Goal: Navigation & Orientation: Find specific page/section

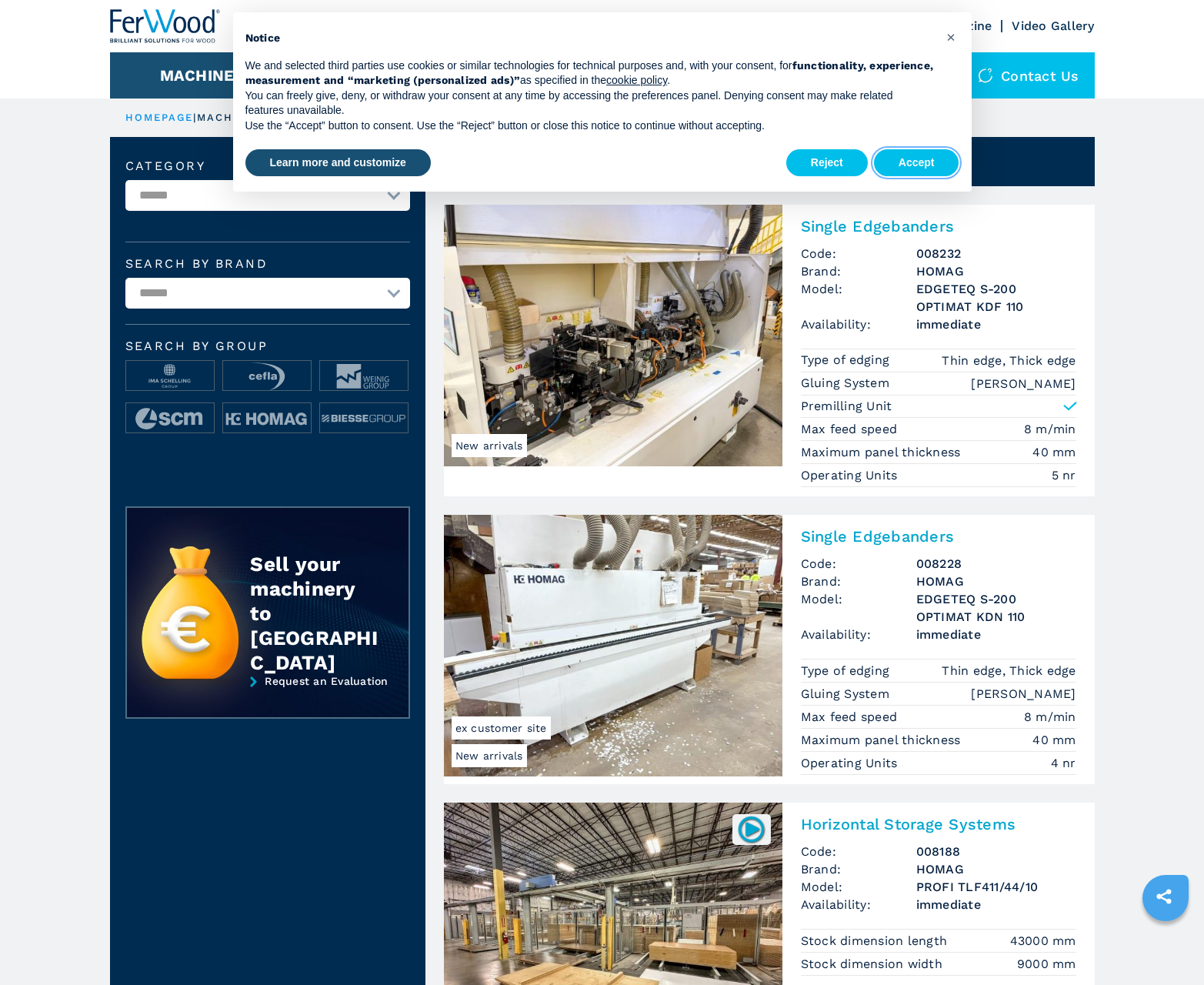
click at [916, 162] on button "Accept" at bounding box center [916, 163] width 85 height 28
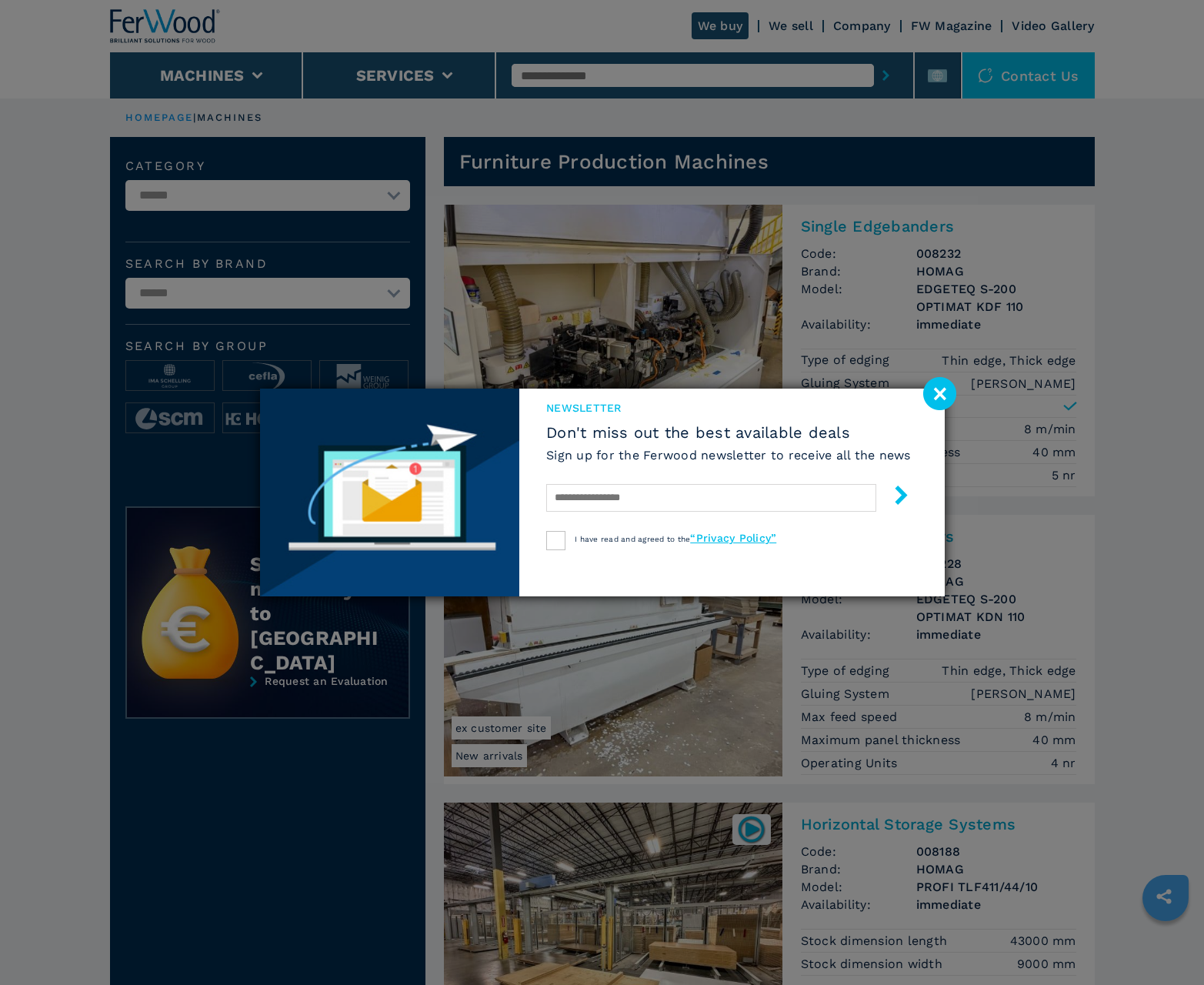
scroll to position [1539, 0]
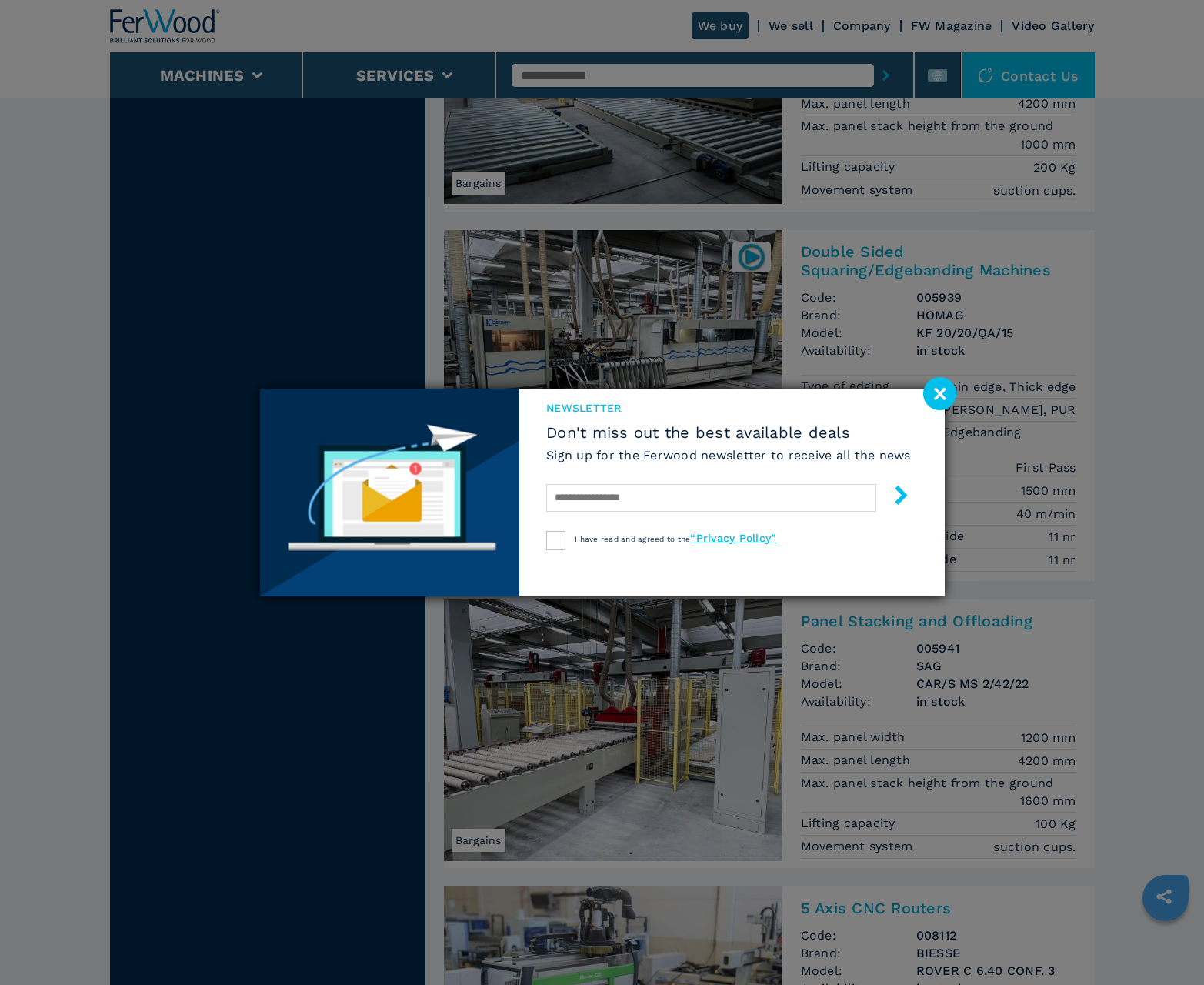
click at [940, 393] on image at bounding box center [940, 393] width 33 height 33
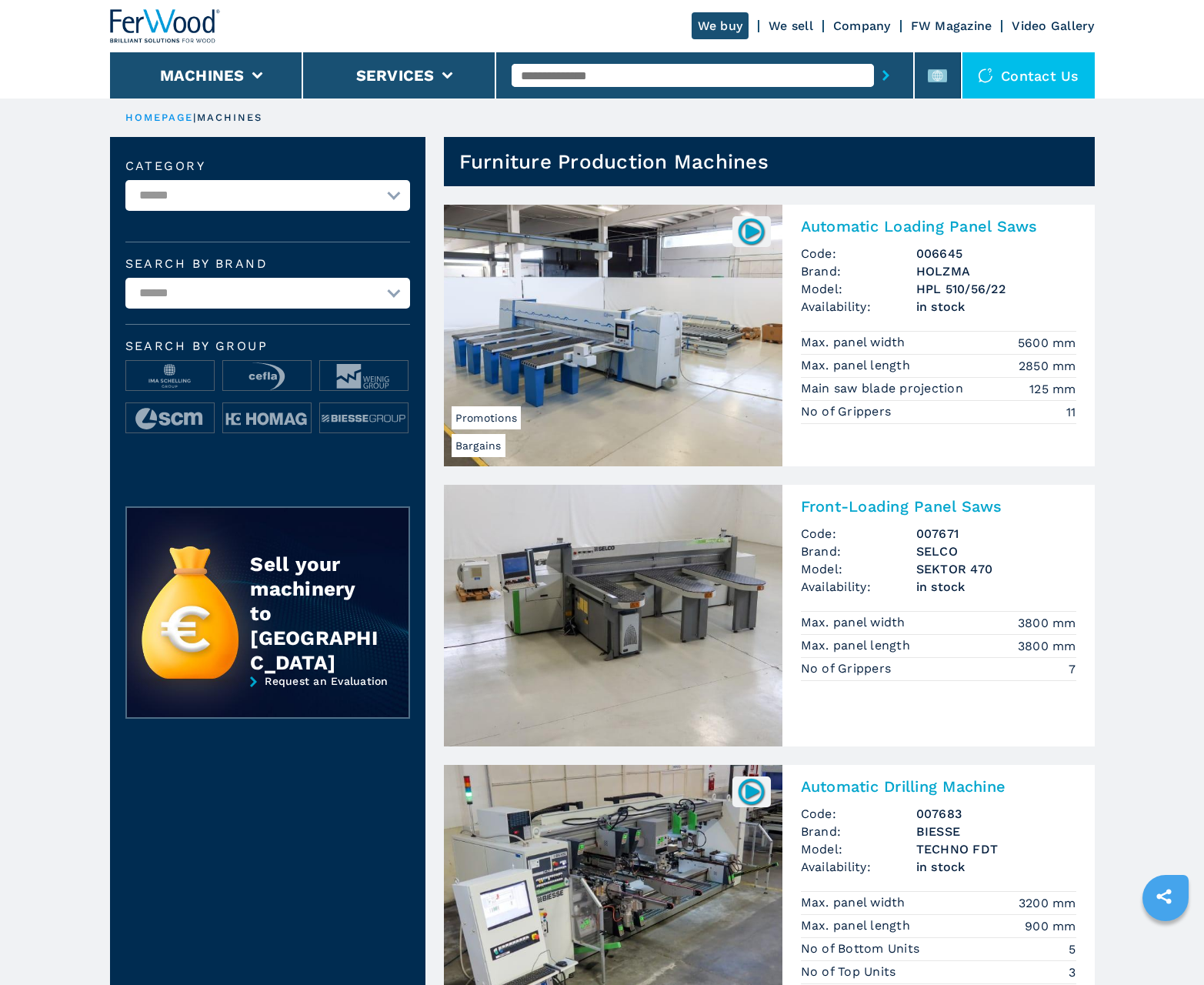
scroll to position [1539, 0]
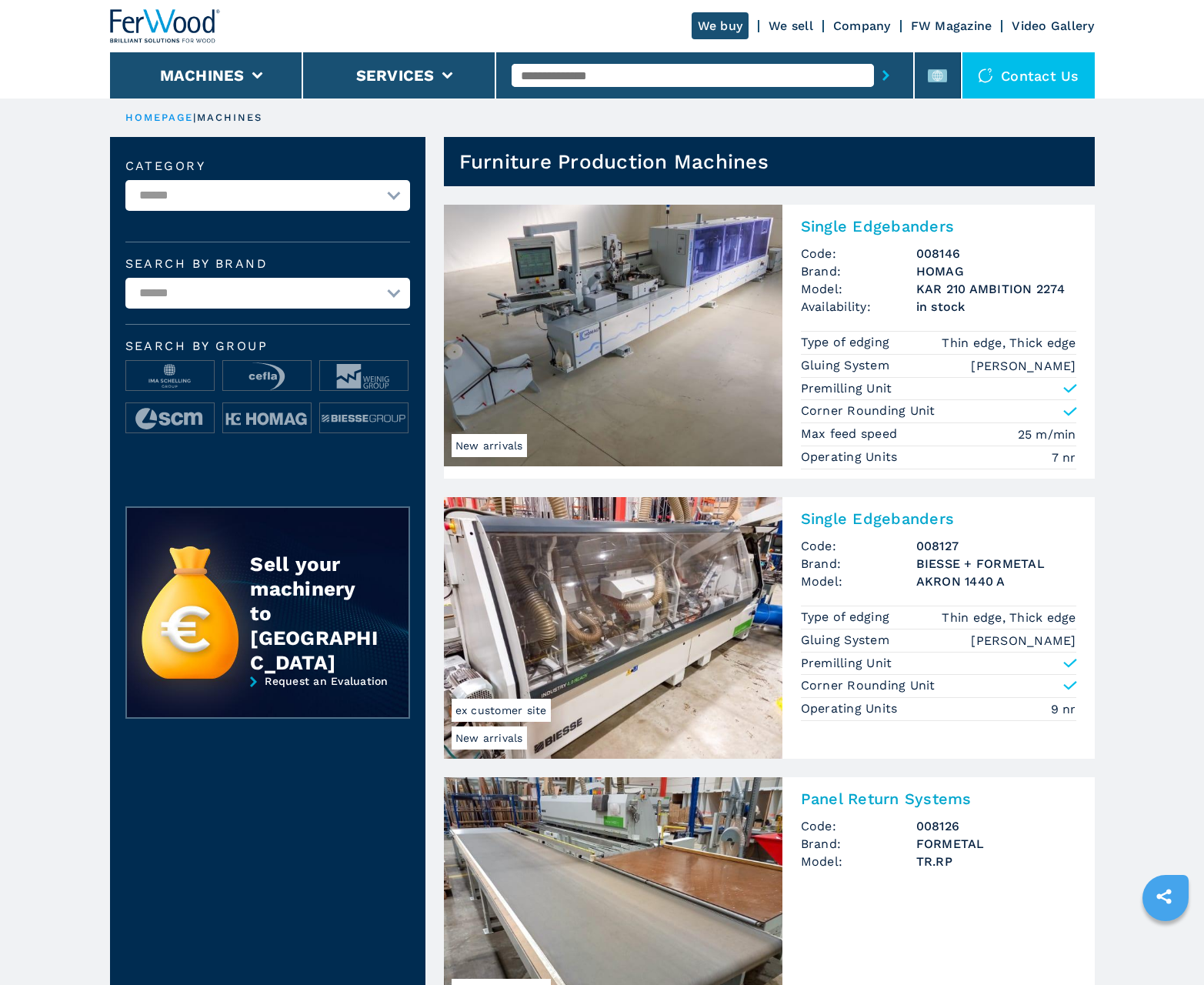
scroll to position [1539, 0]
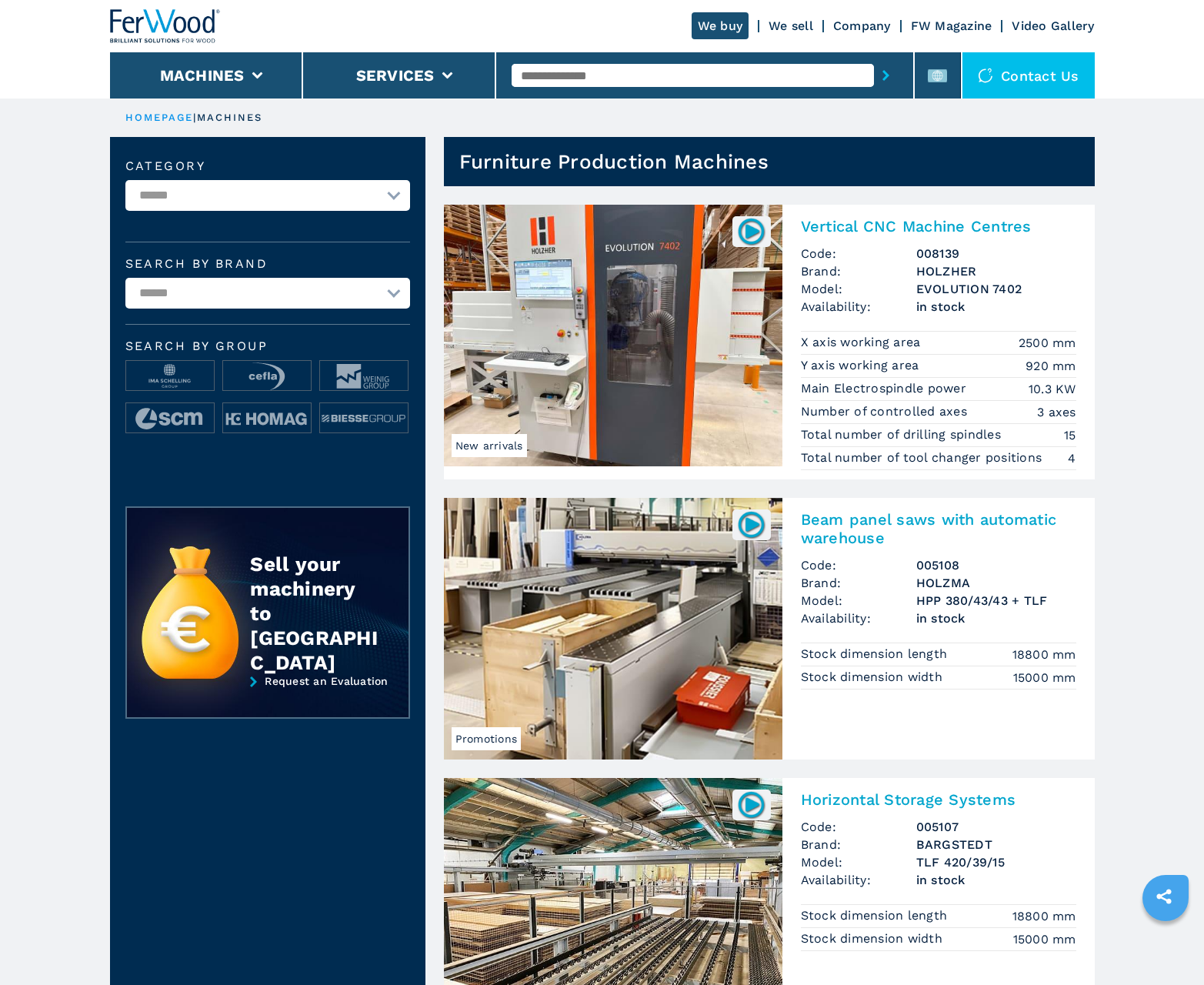
scroll to position [1539, 0]
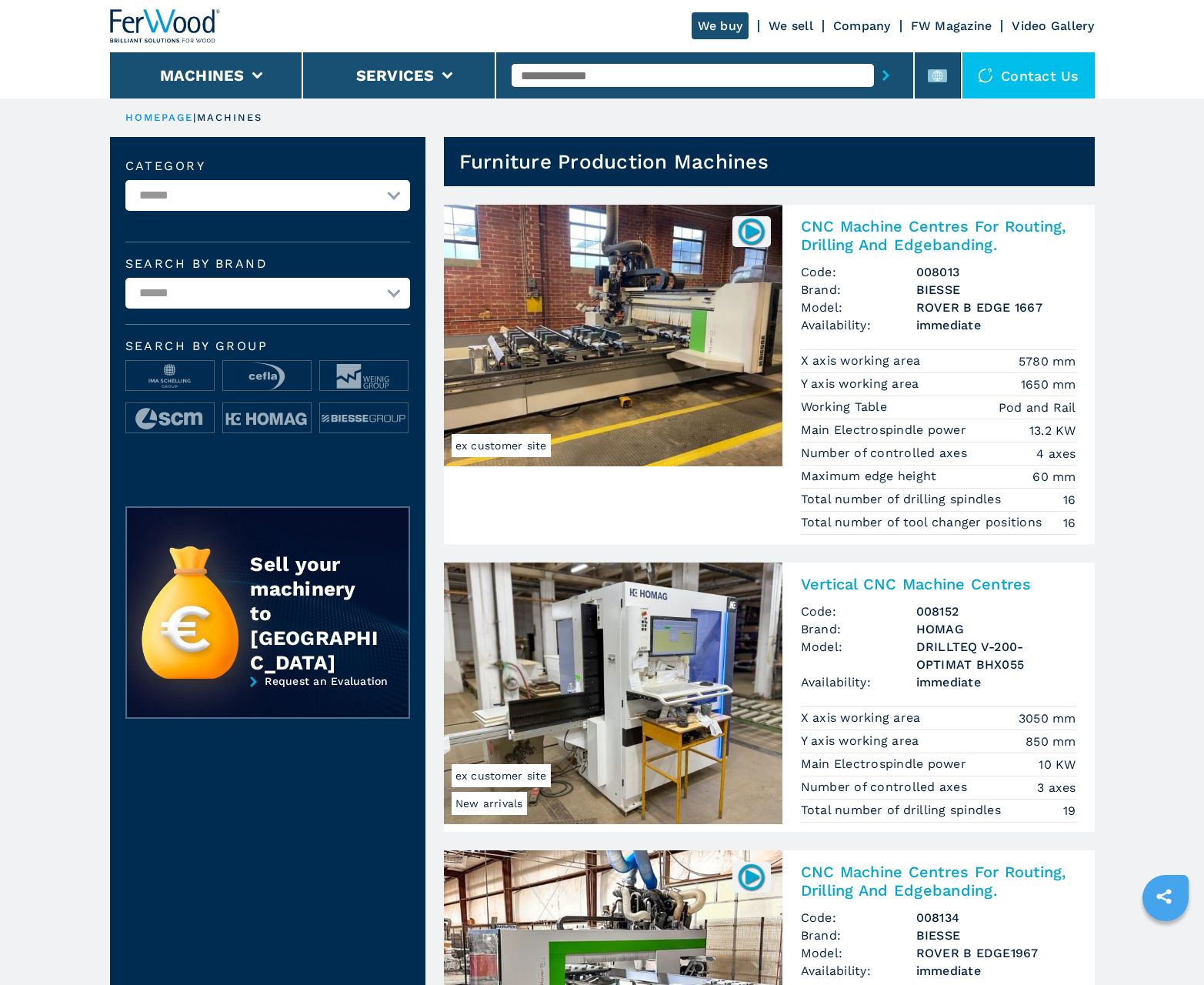
scroll to position [1539, 0]
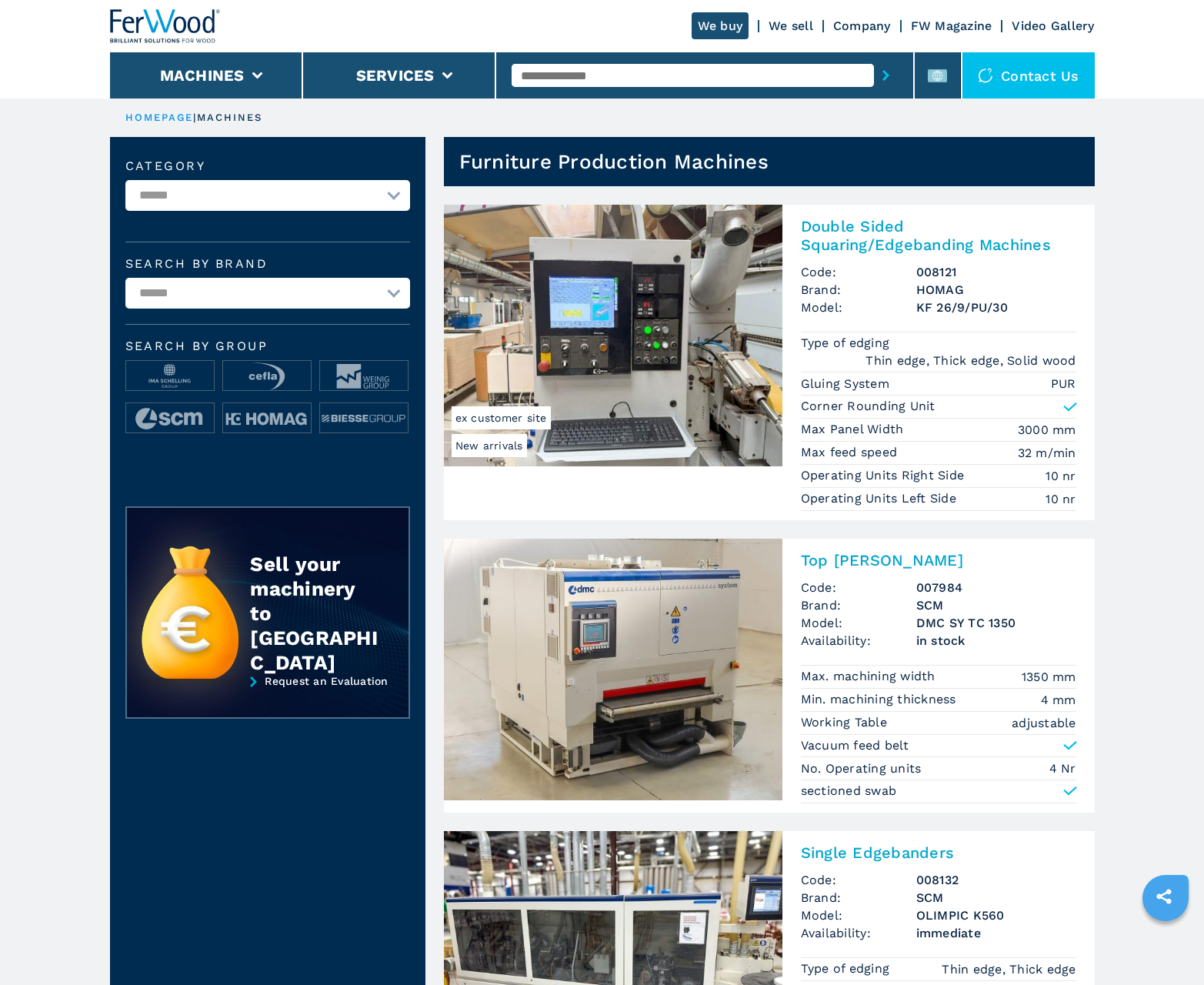
scroll to position [1539, 0]
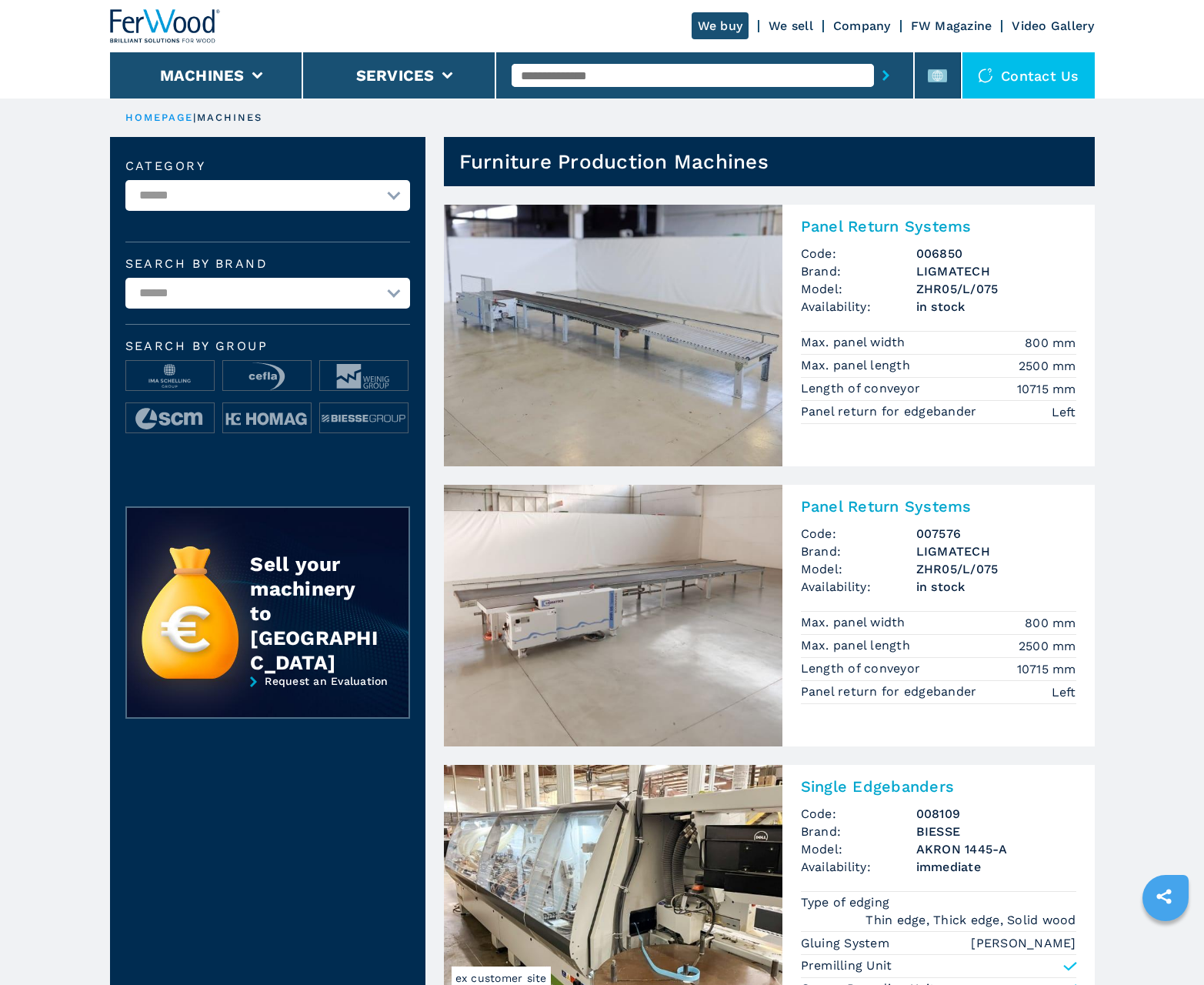
scroll to position [1539, 0]
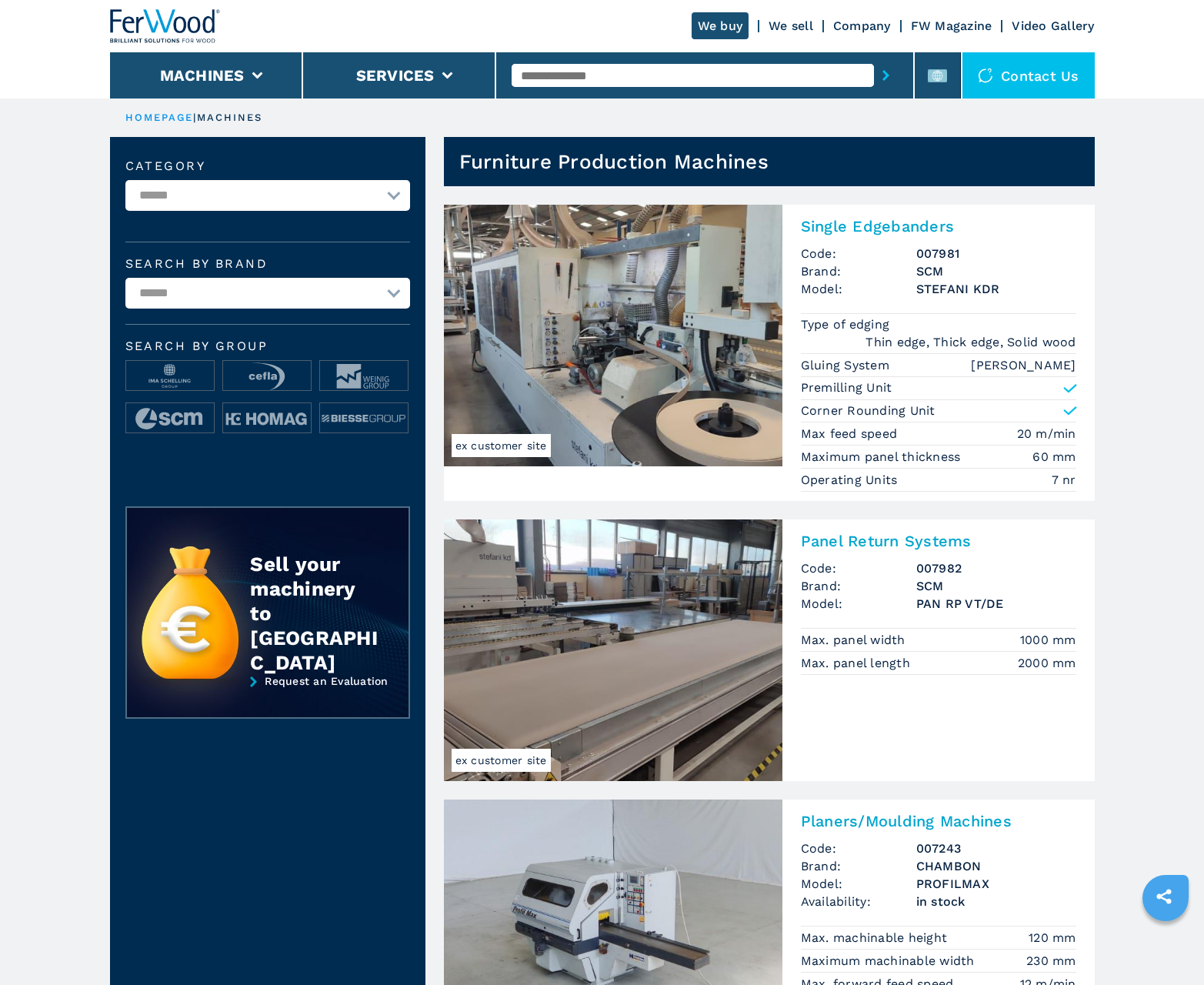
scroll to position [1539, 0]
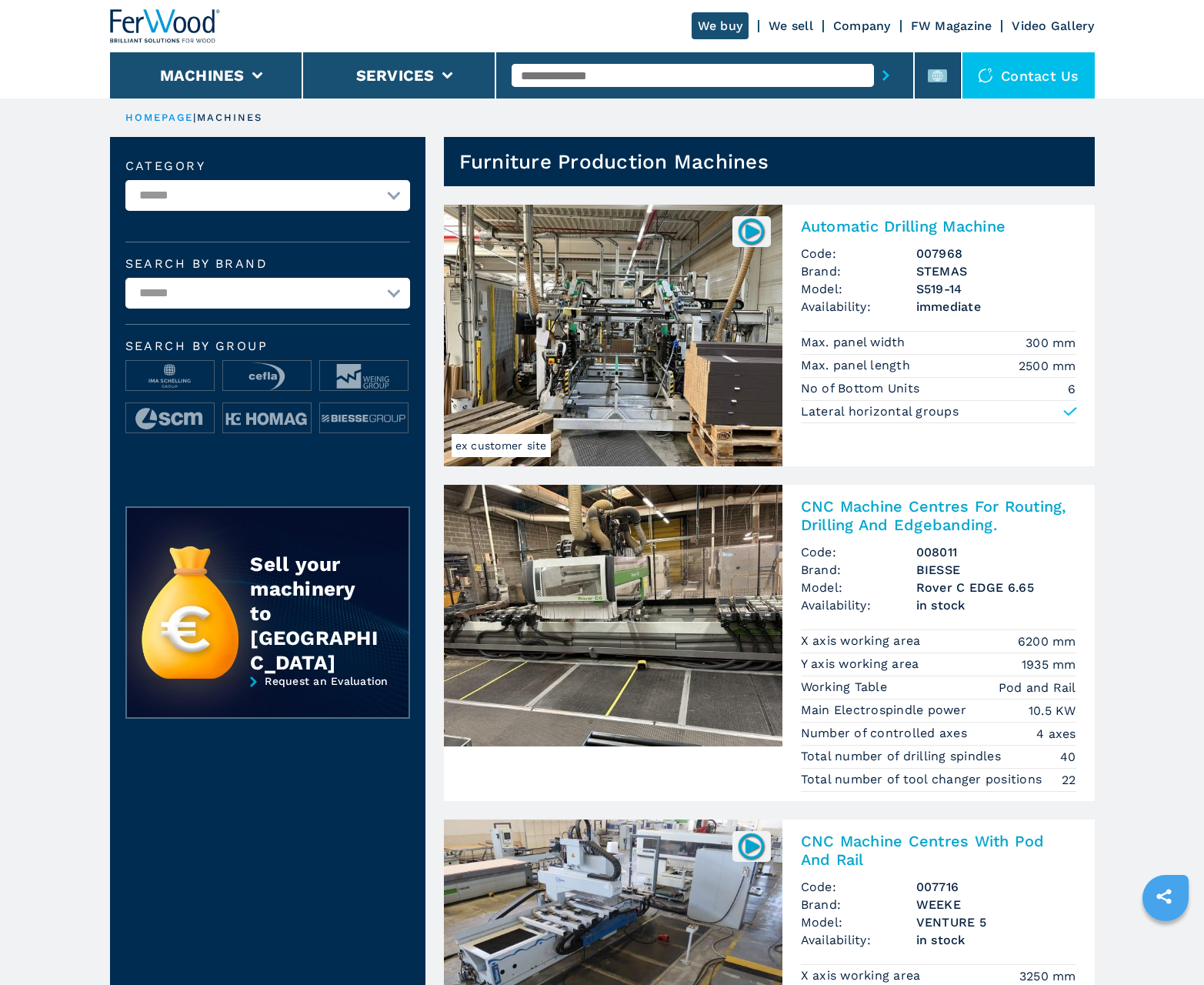
scroll to position [1539, 0]
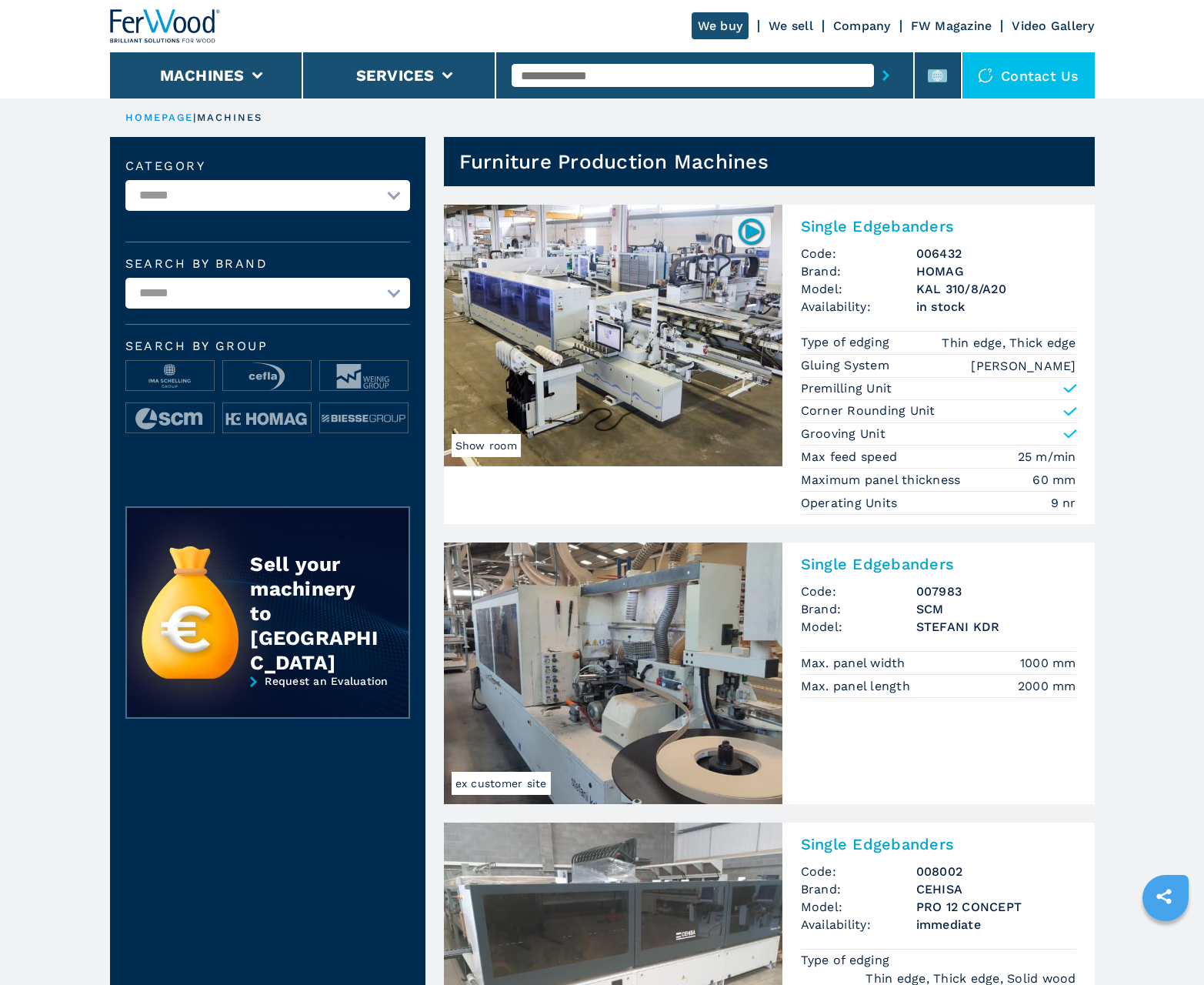
scroll to position [1539, 0]
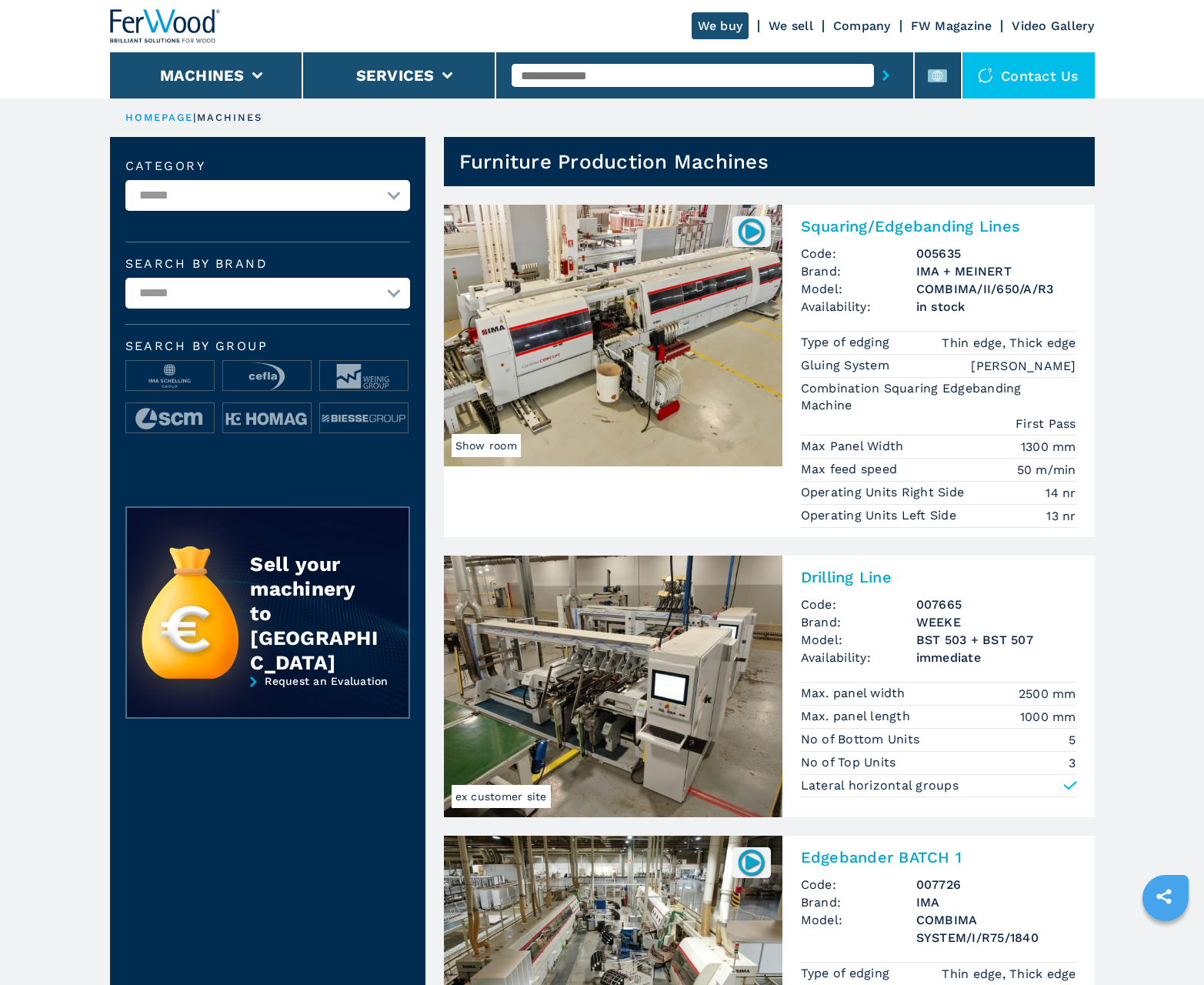
scroll to position [1539, 0]
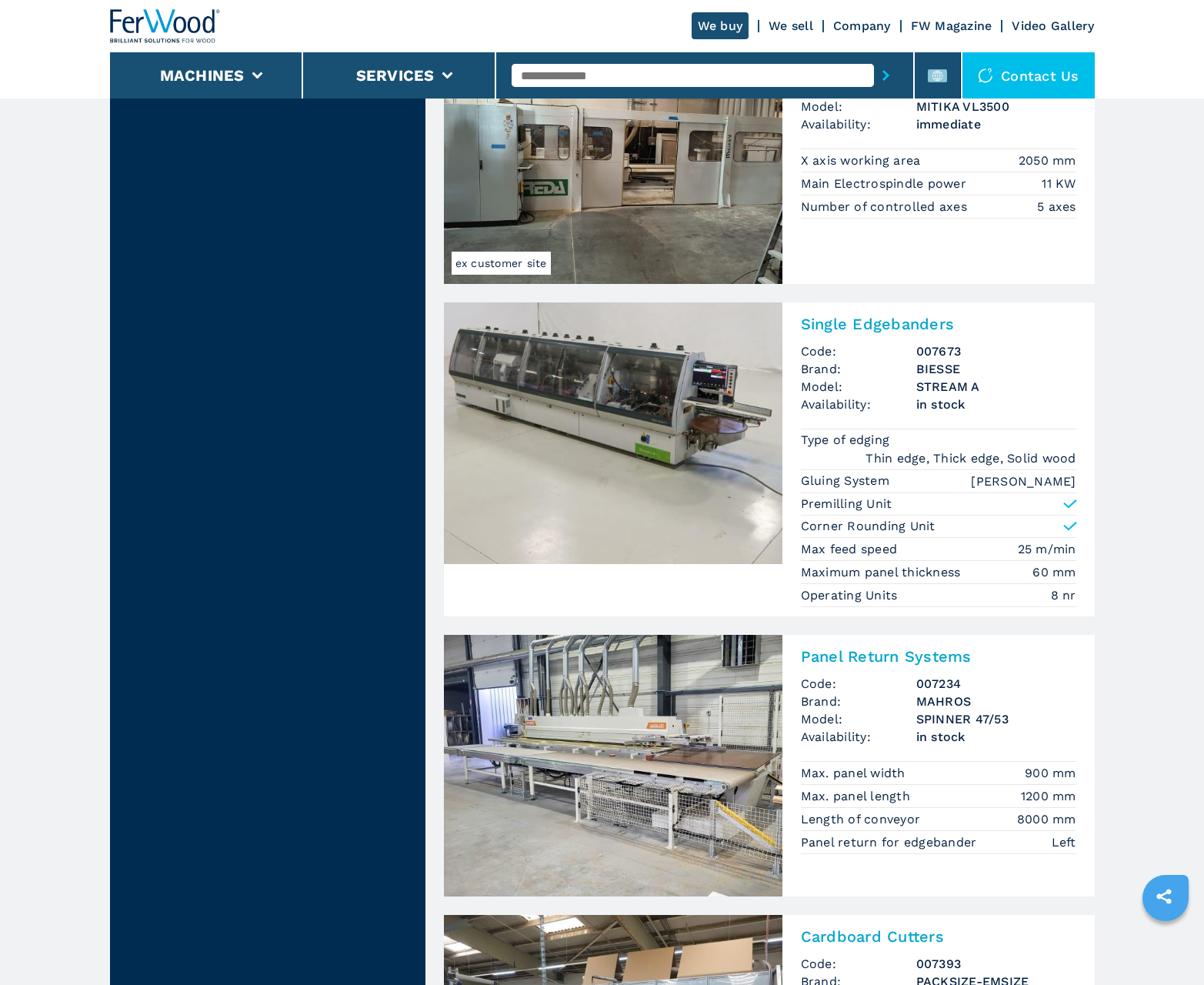
scroll to position [3187, 0]
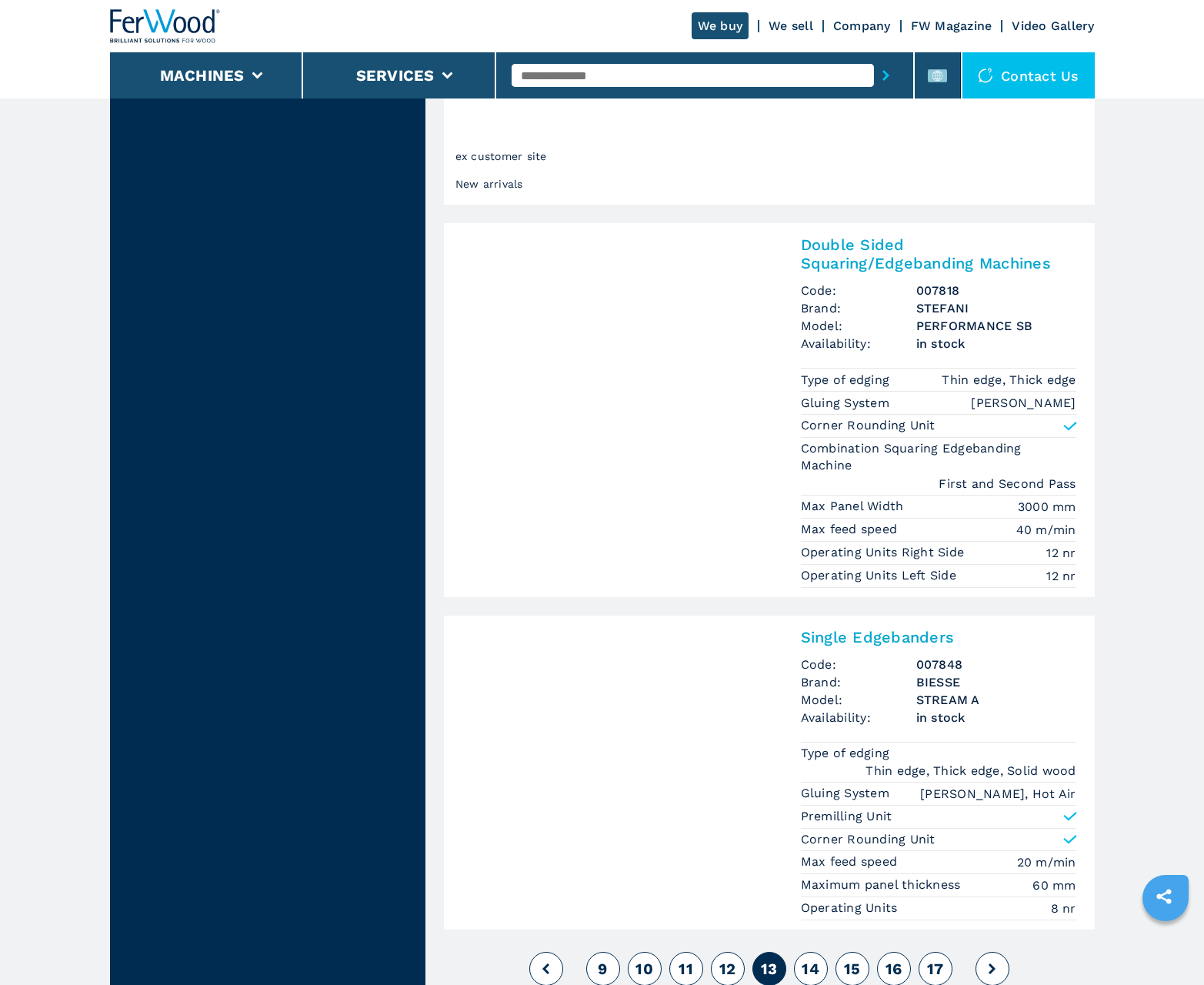
click at [811, 967] on span "14" at bounding box center [811, 968] width 18 height 19
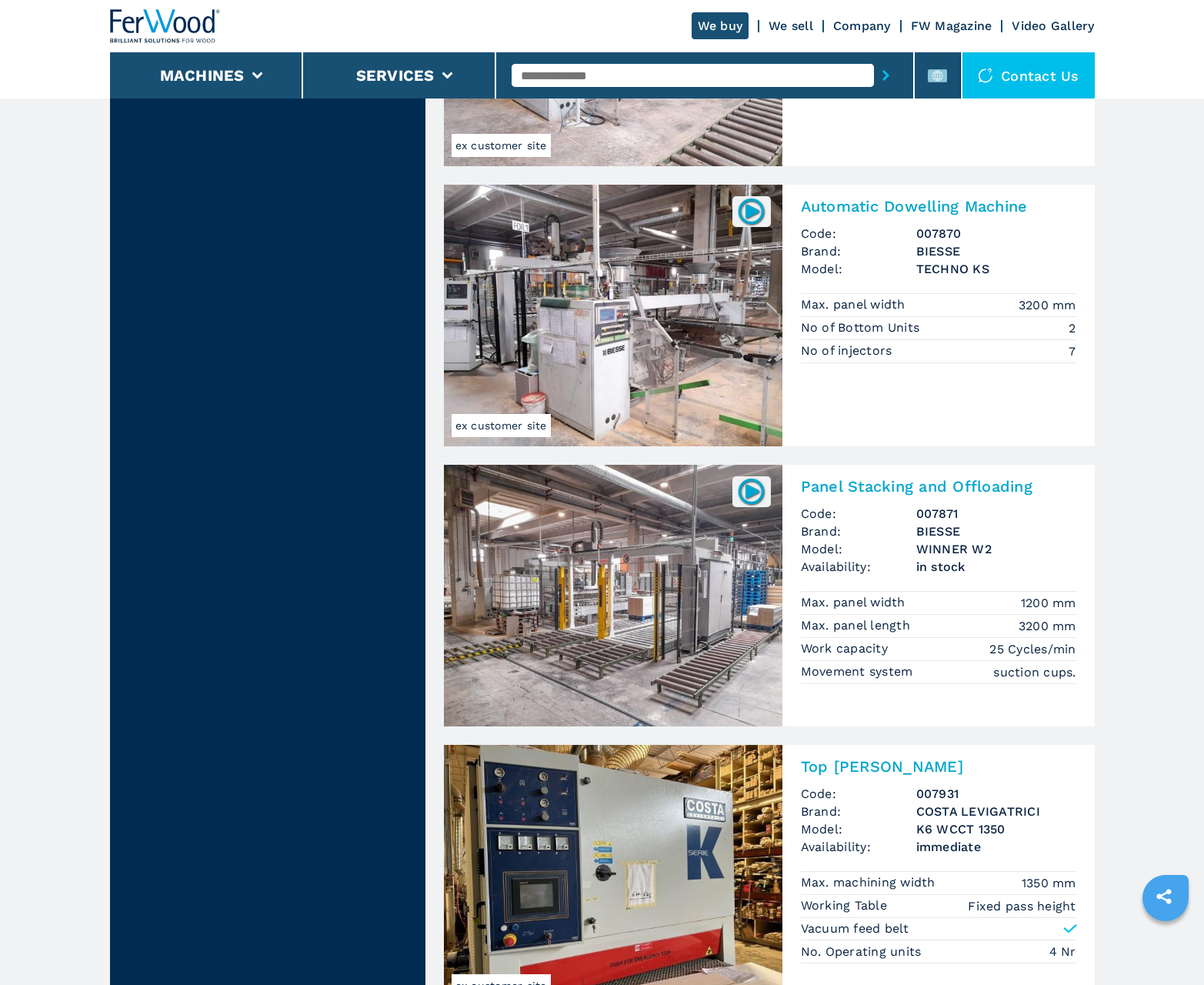
scroll to position [2949, 0]
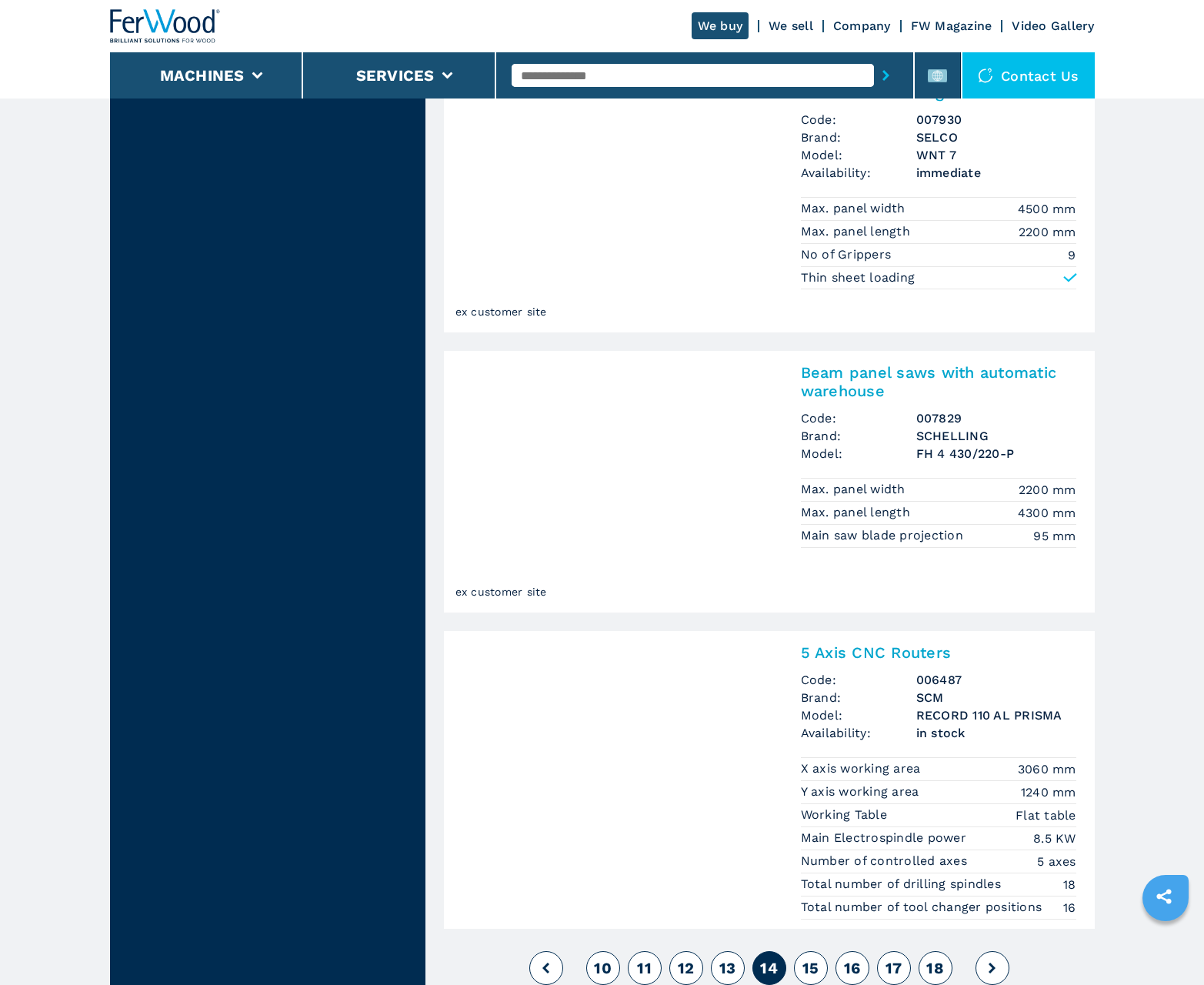
click at [811, 967] on span "15" at bounding box center [811, 968] width 17 height 19
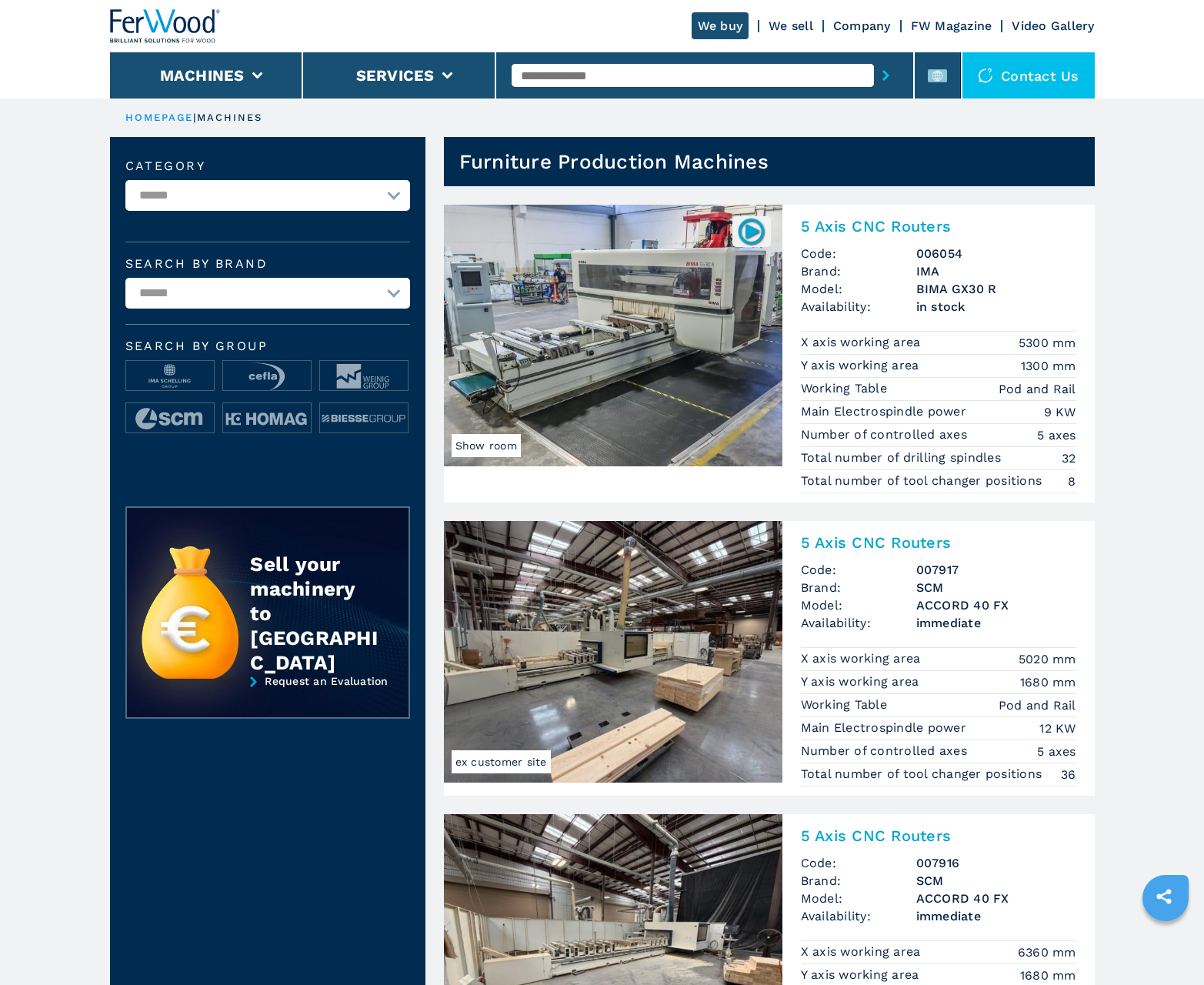
scroll to position [1539, 0]
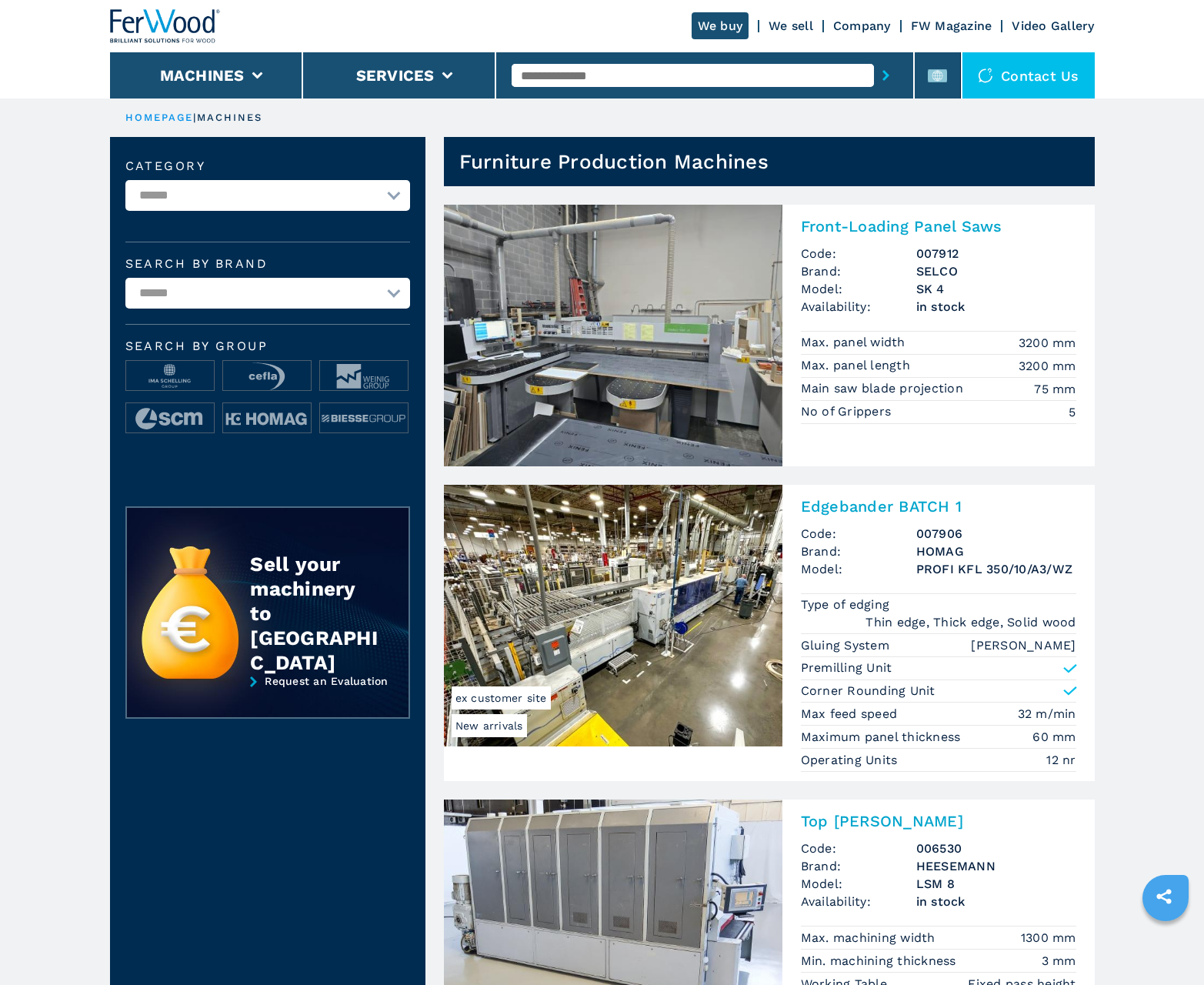
scroll to position [1539, 0]
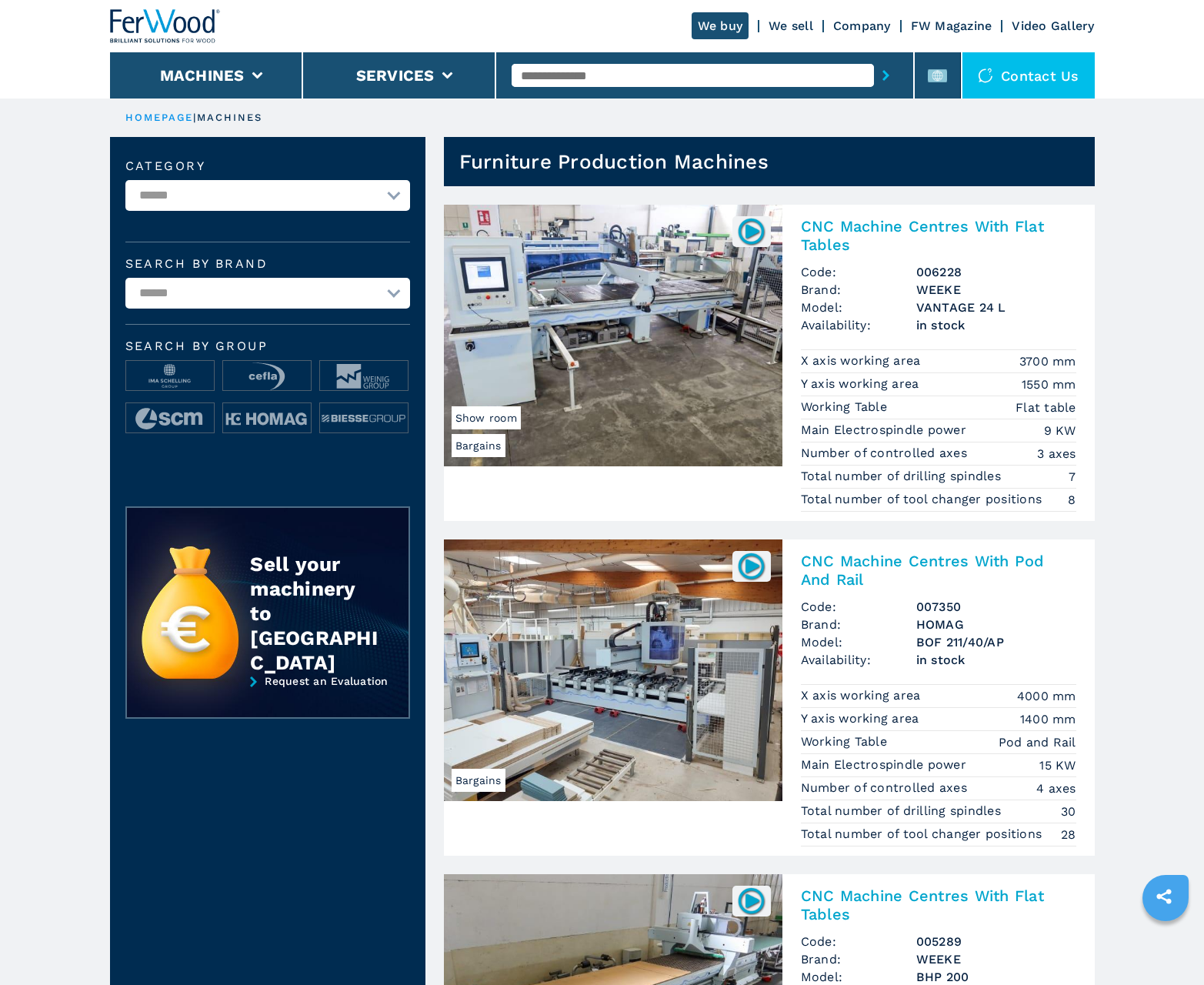
scroll to position [1539, 0]
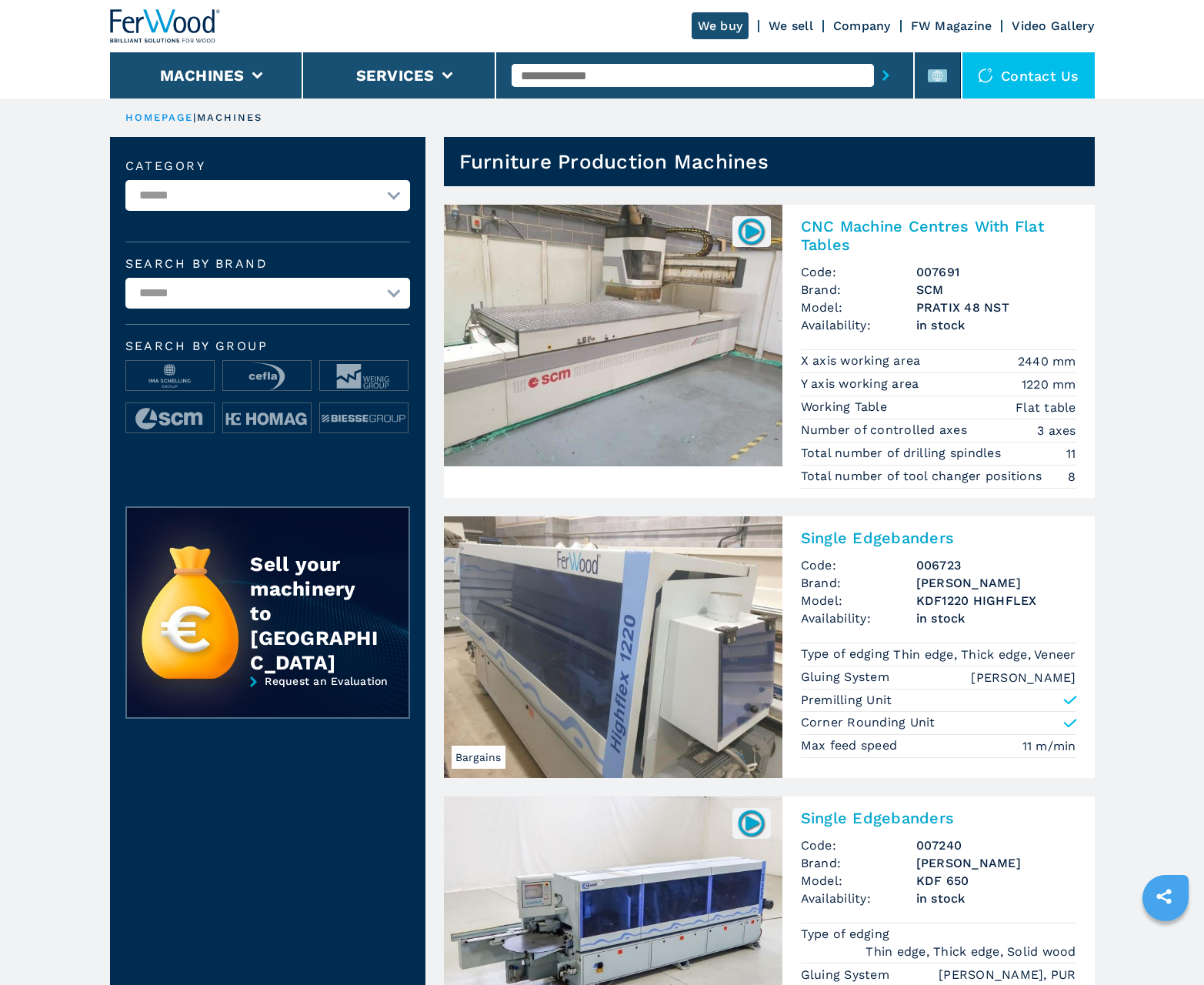
scroll to position [1539, 0]
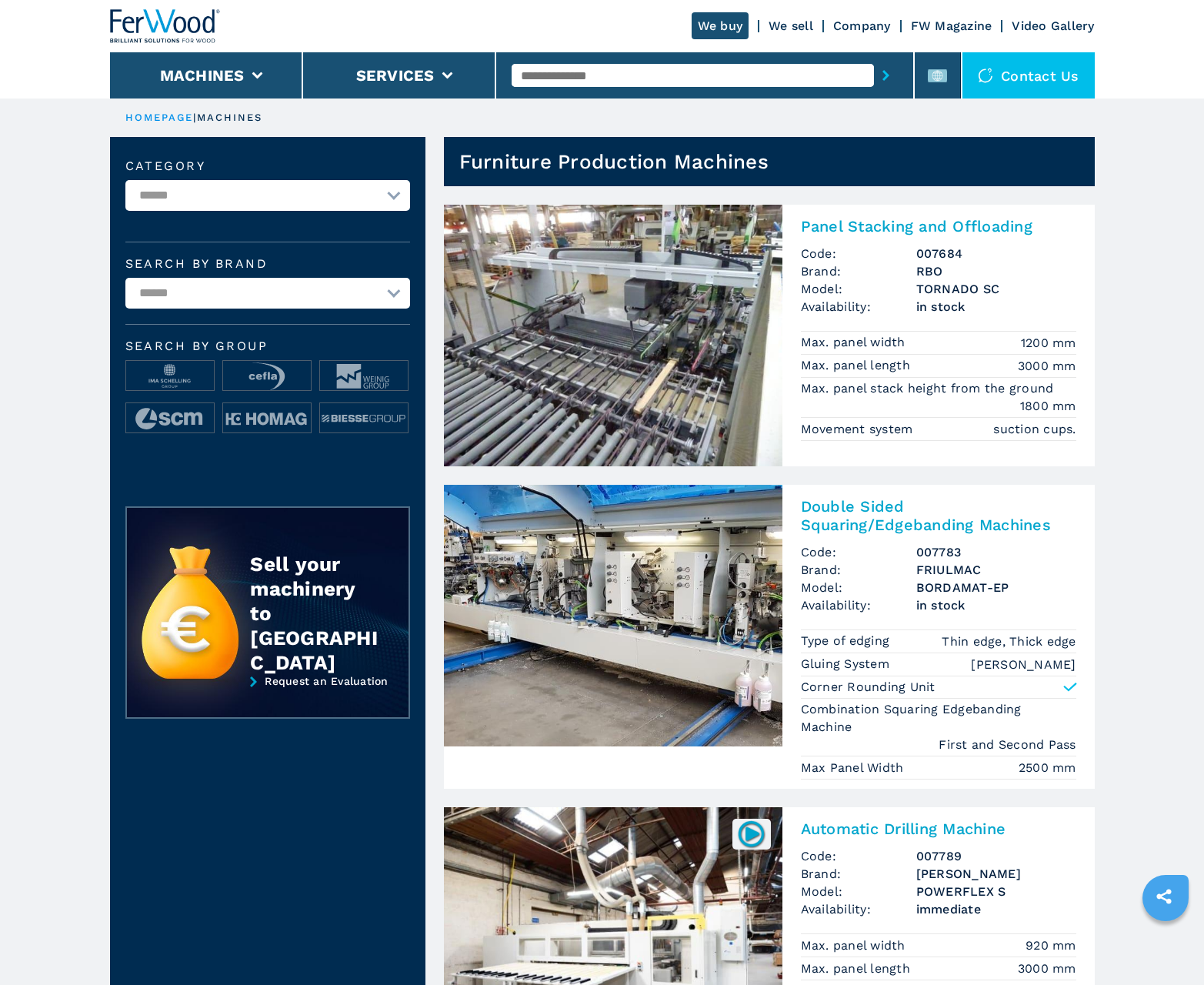
scroll to position [1539, 0]
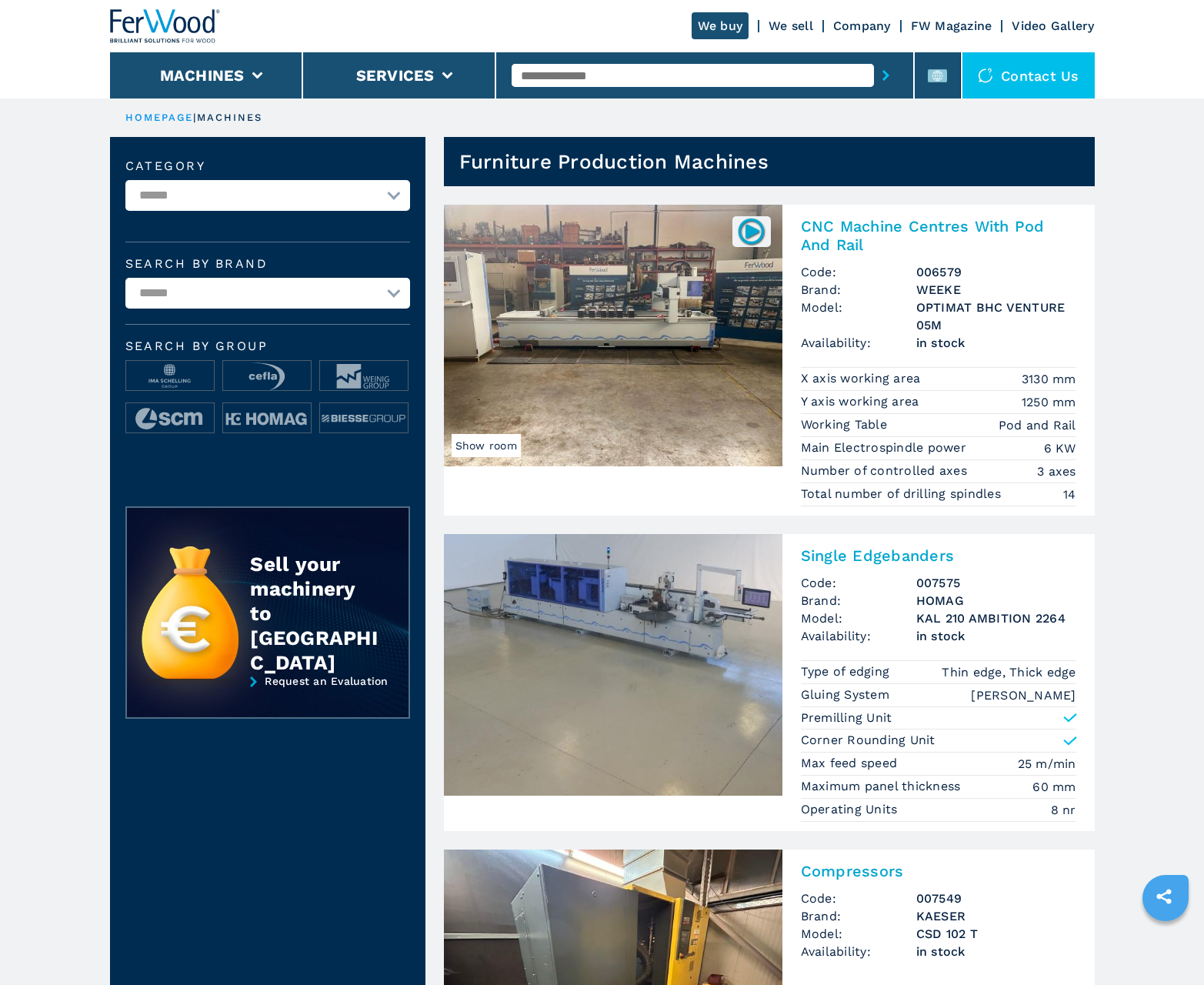
scroll to position [1539, 0]
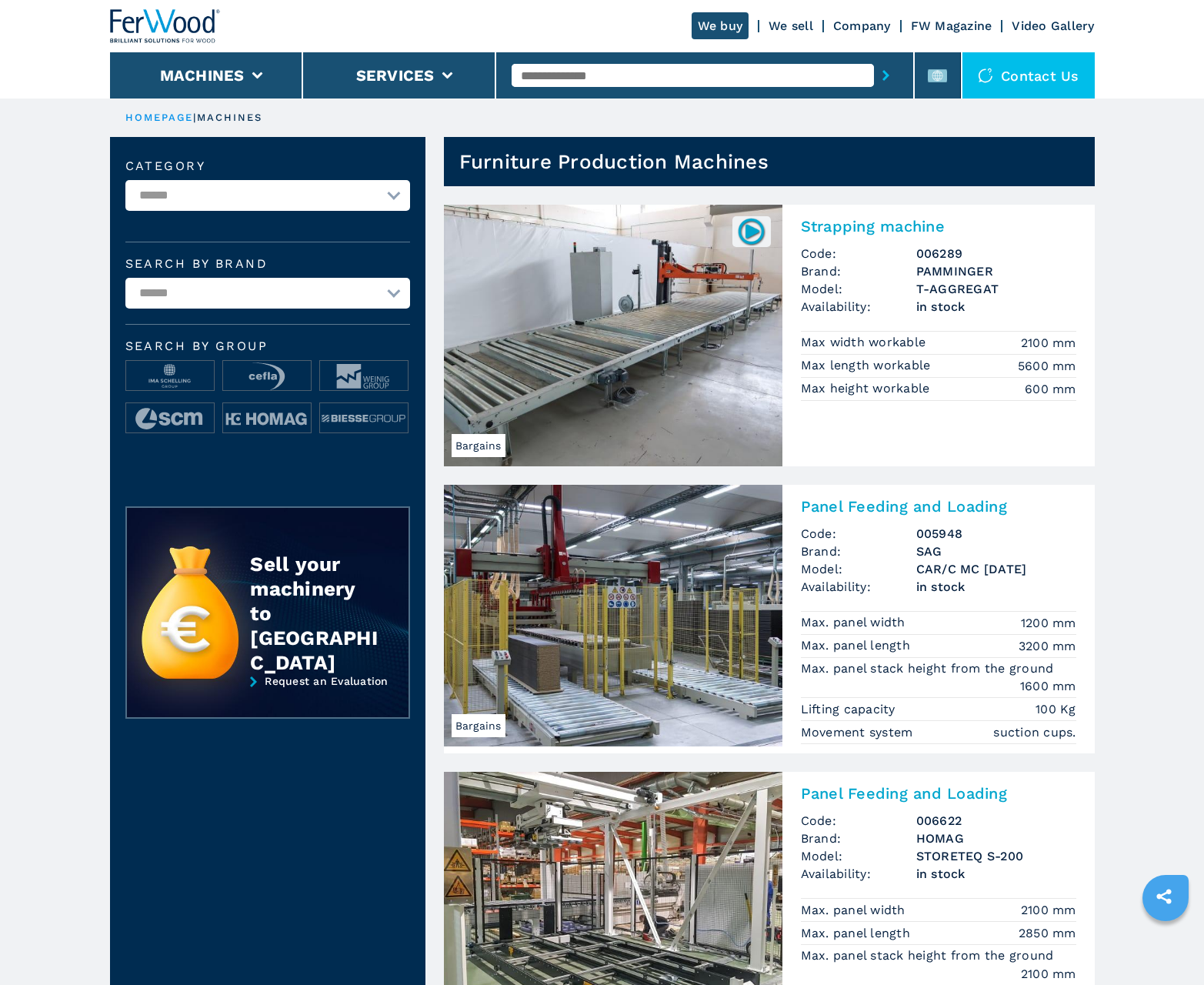
scroll to position [1539, 0]
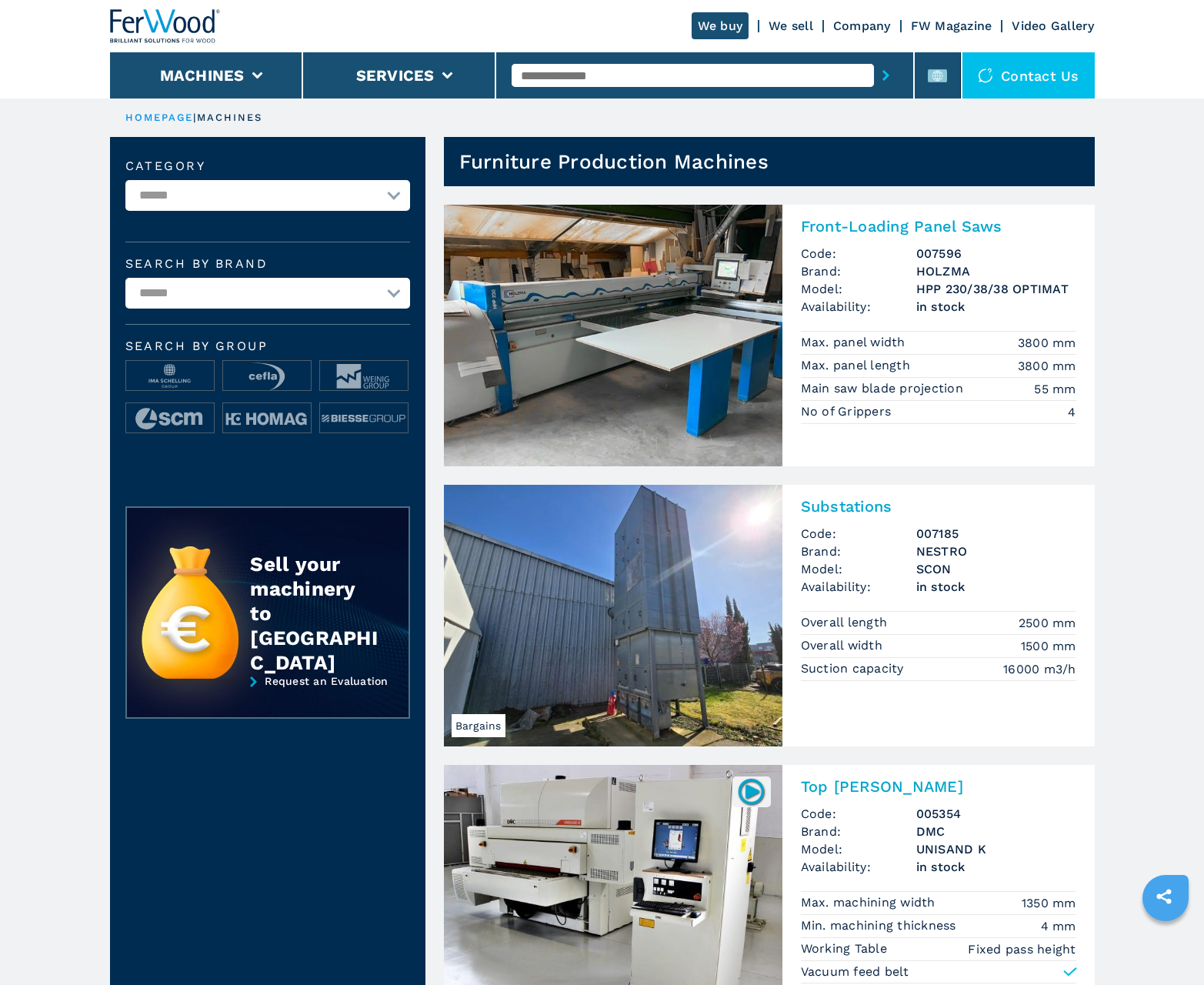
scroll to position [1539, 0]
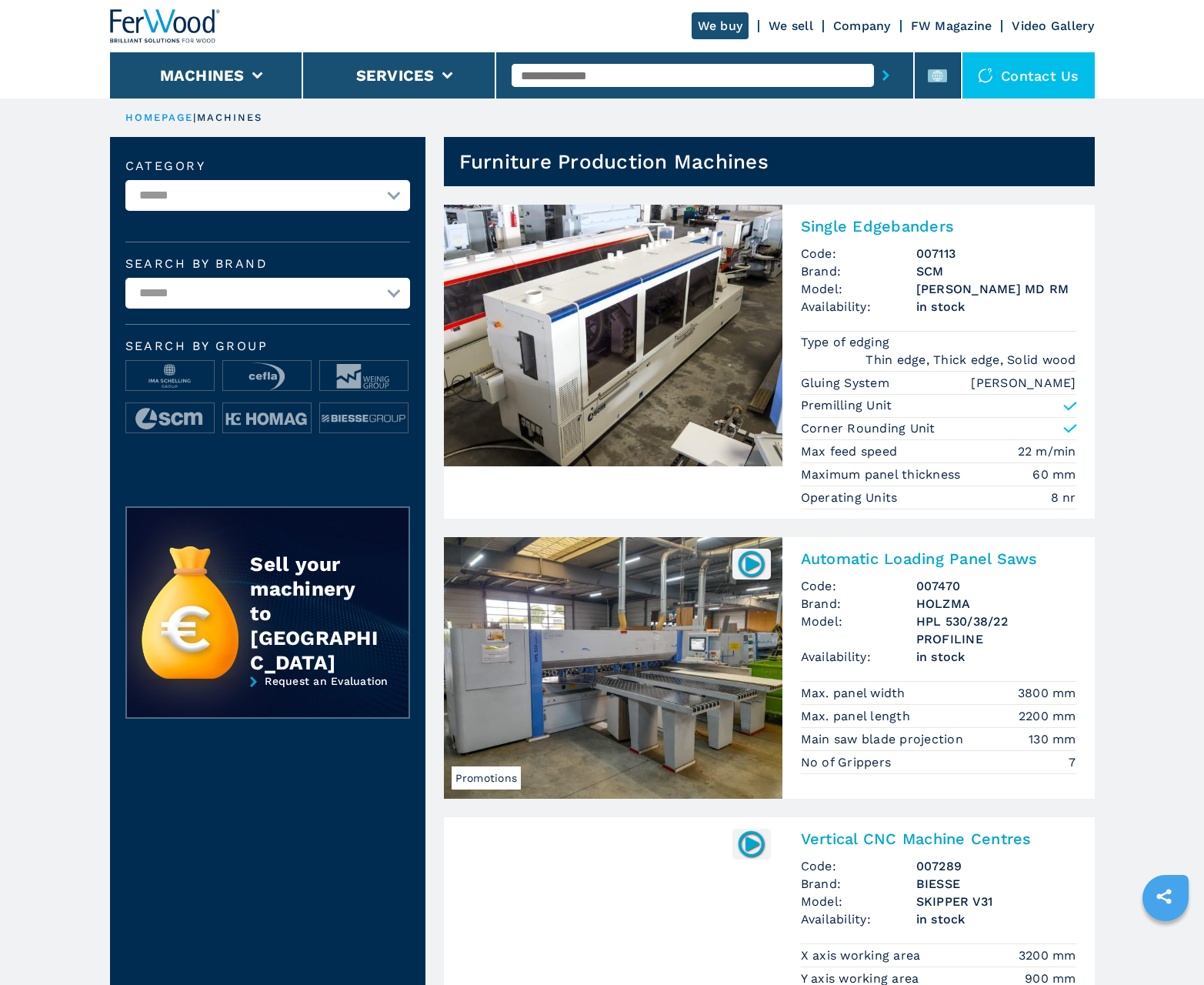
scroll to position [1539, 0]
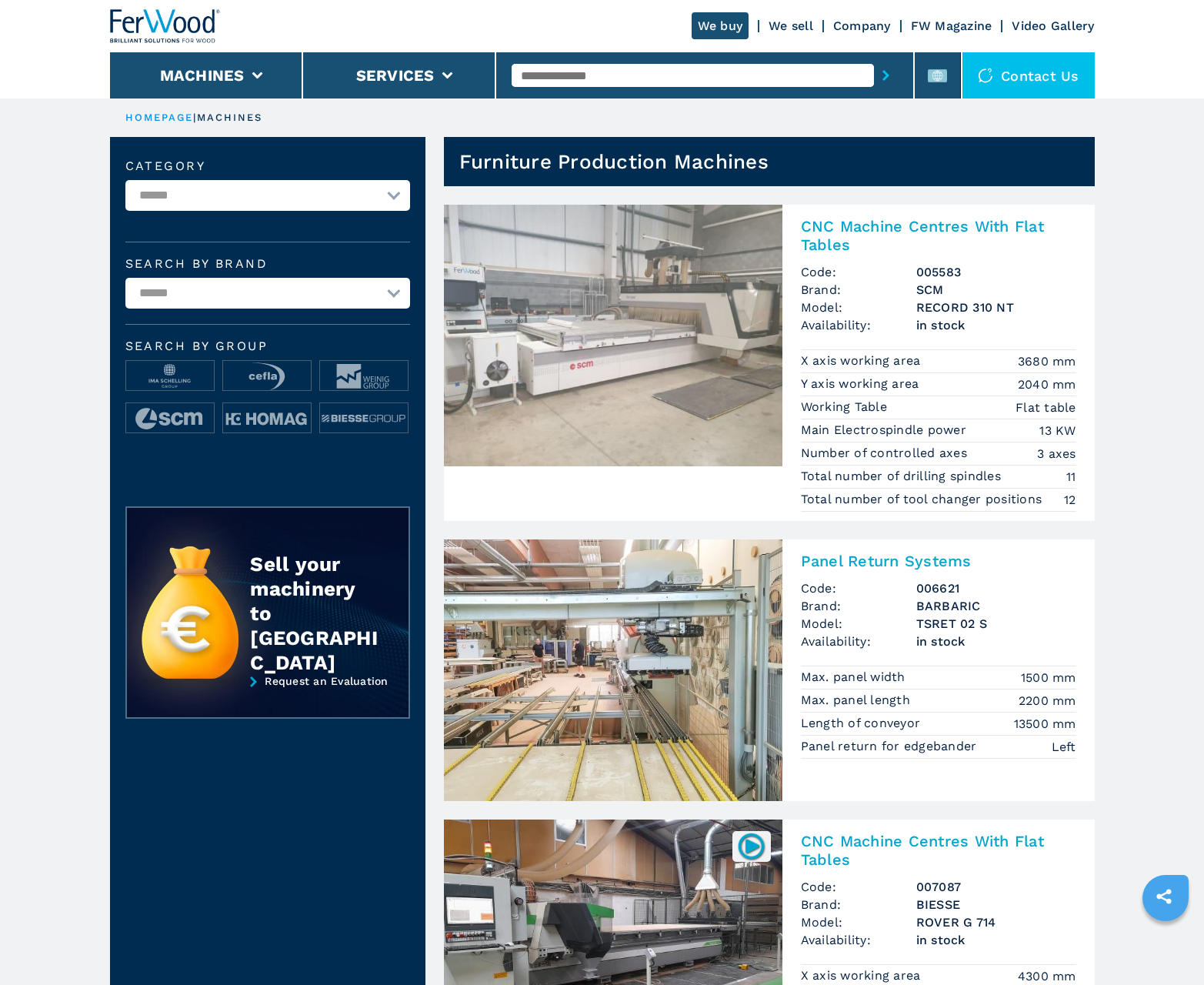
scroll to position [1539, 0]
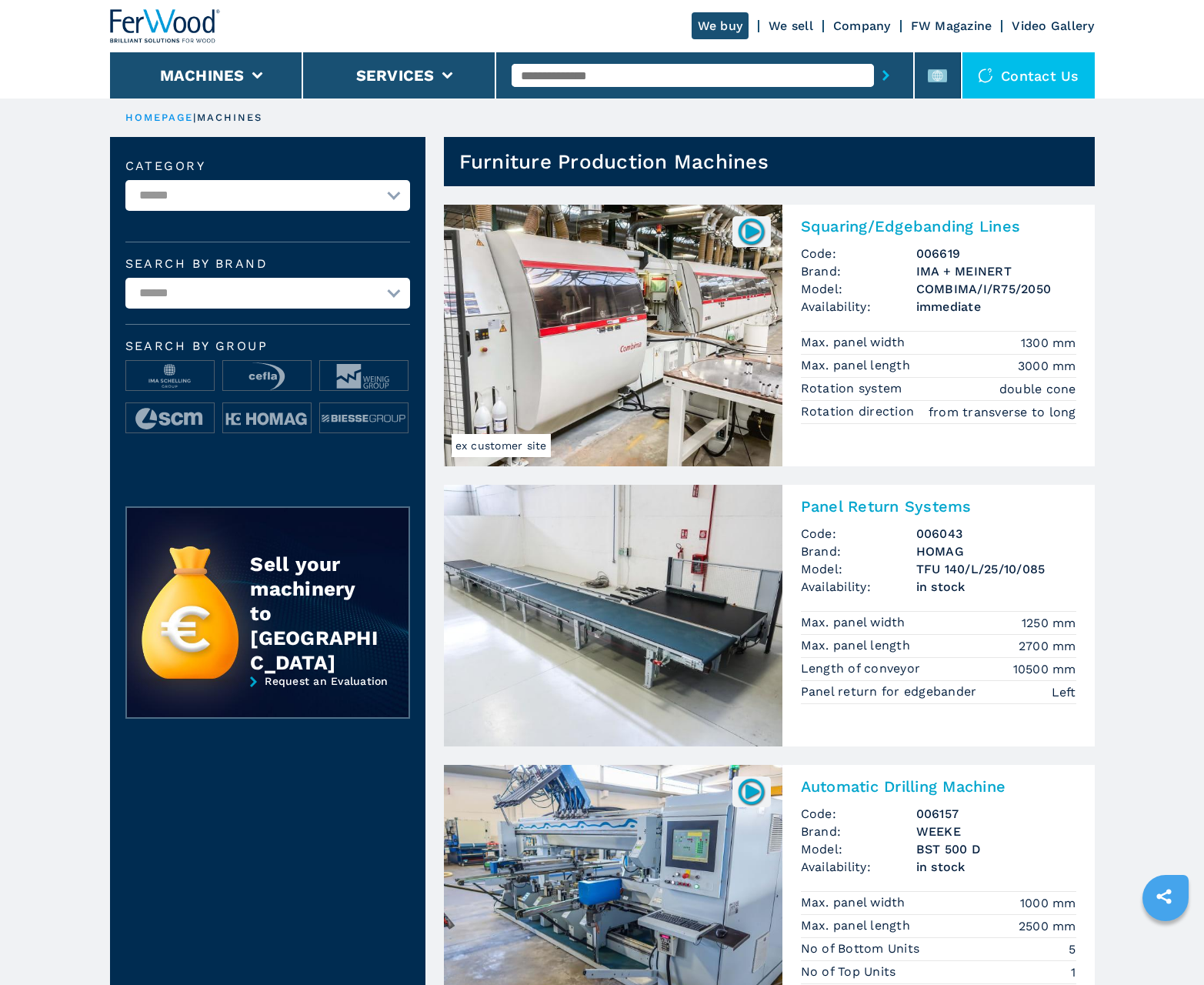
scroll to position [1539, 0]
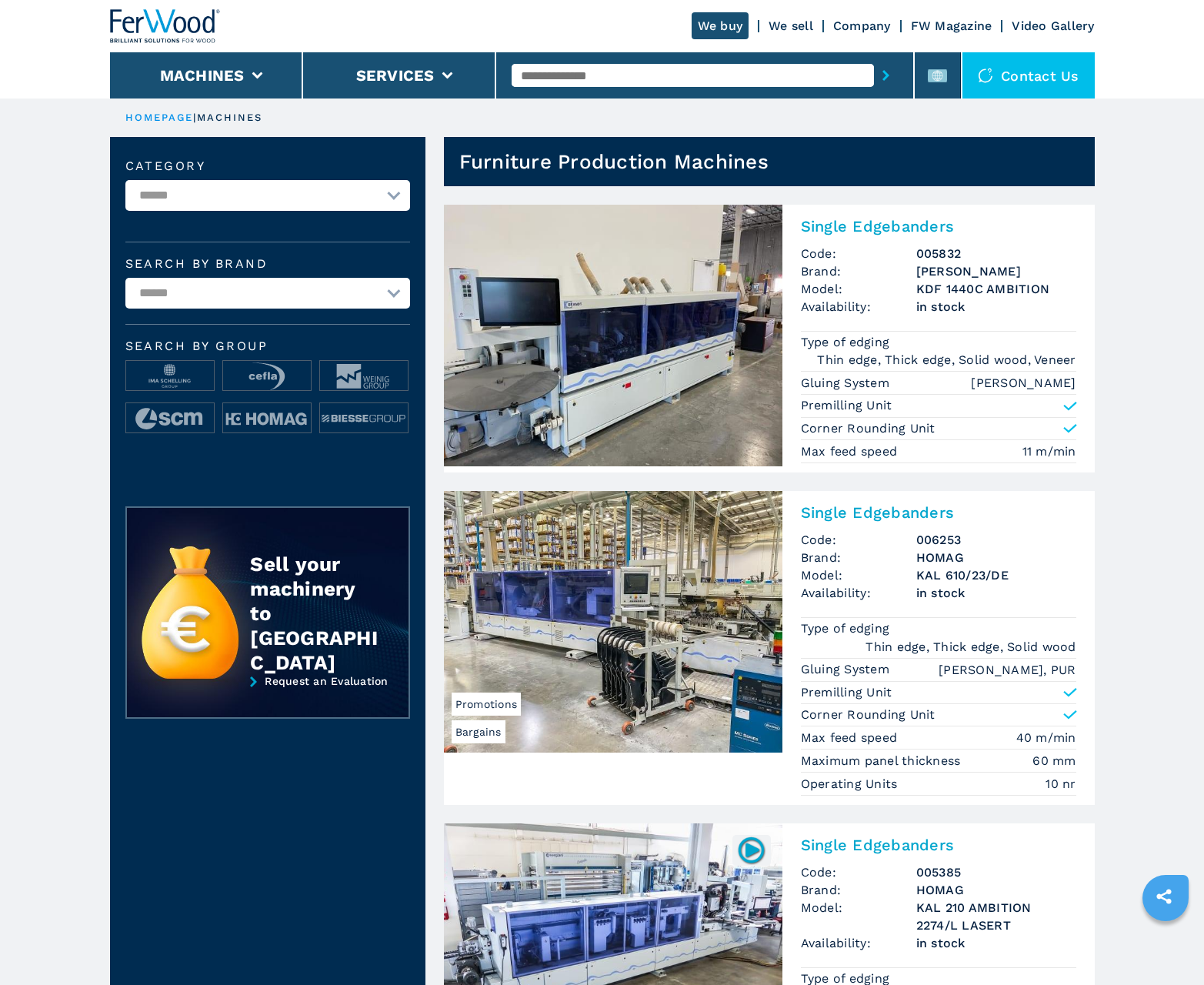
scroll to position [1539, 0]
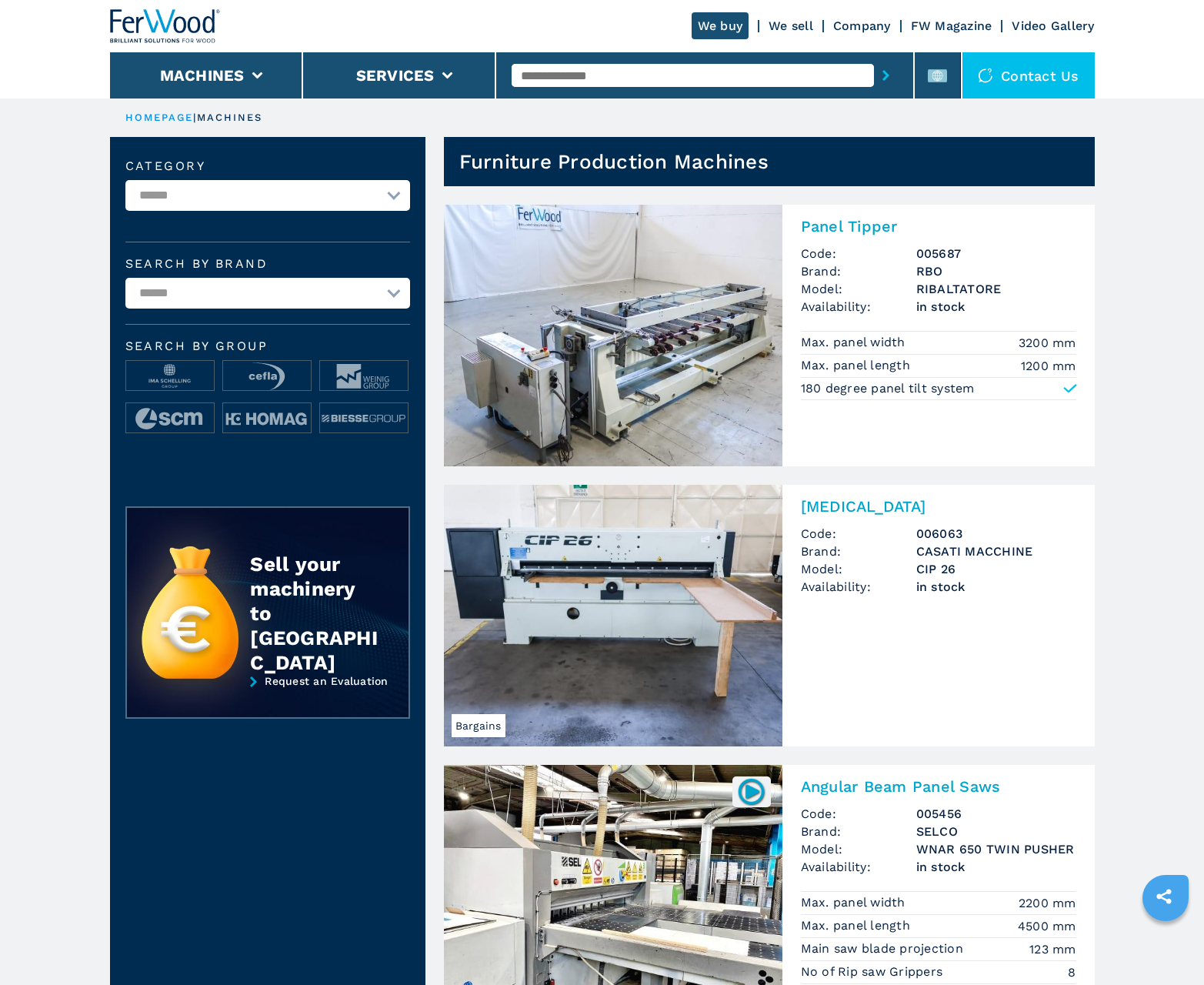
scroll to position [1532, 0]
